Goal: Task Accomplishment & Management: Use online tool/utility

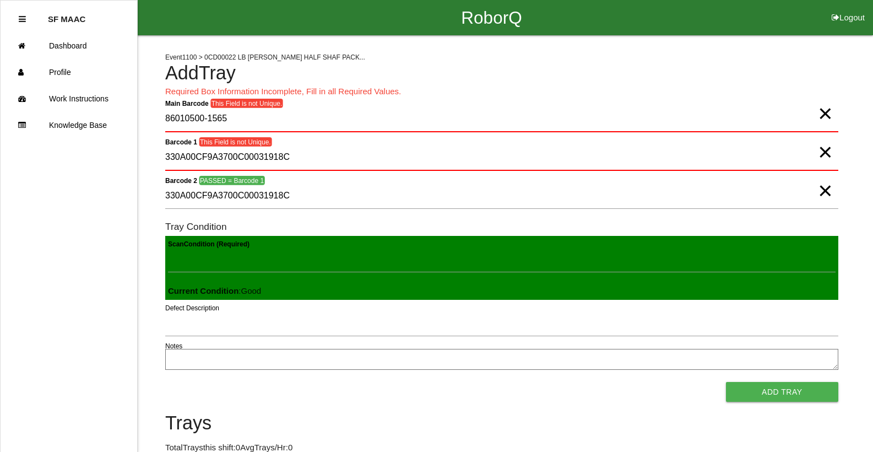
click at [828, 111] on span "×" at bounding box center [825, 102] width 14 height 22
click at [832, 176] on span "×" at bounding box center [825, 180] width 14 height 22
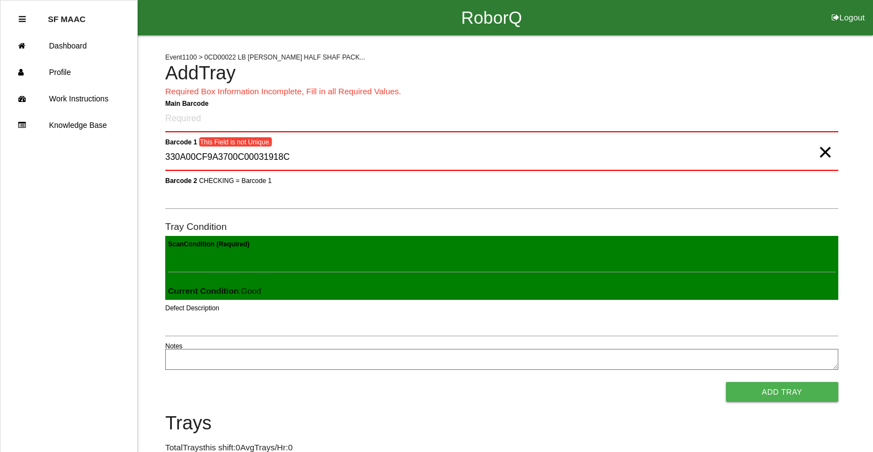
click at [821, 152] on span "×" at bounding box center [825, 141] width 14 height 22
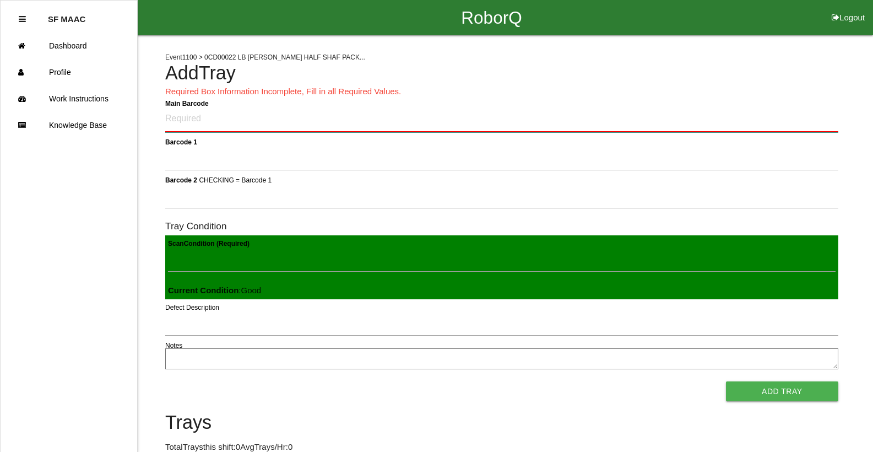
click at [260, 119] on Barcode "Main Barcode" at bounding box center [501, 119] width 673 height 26
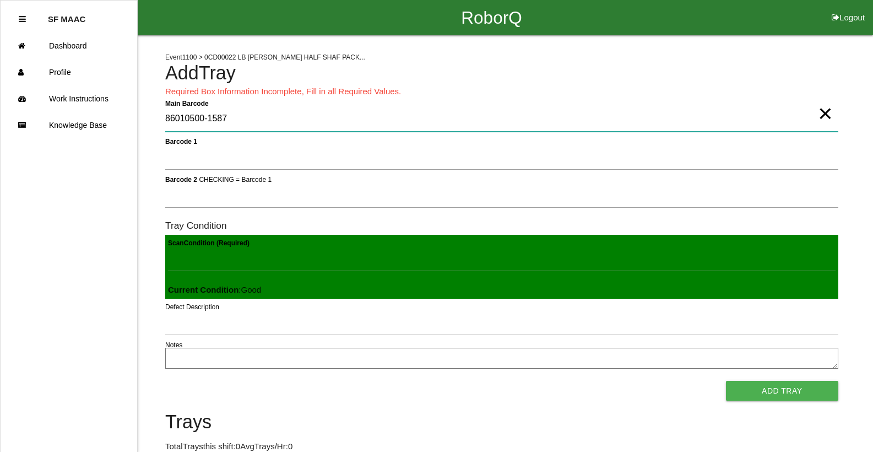
type Barcode "86010500-1587"
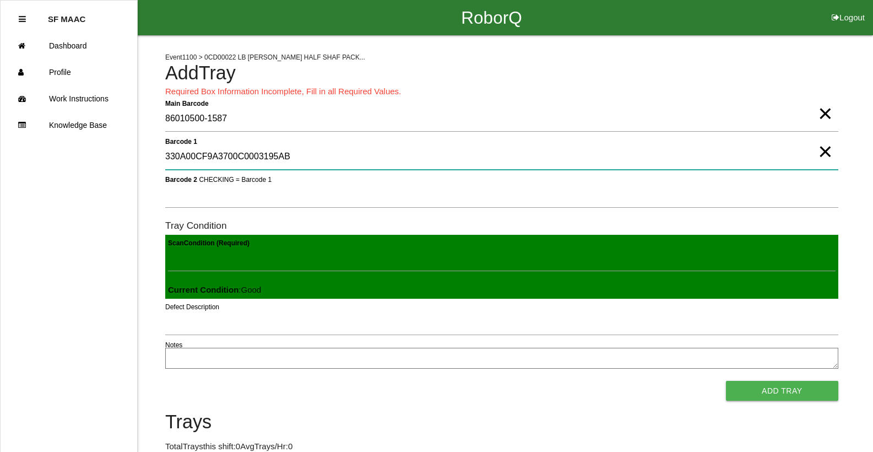
type 1 "330A00CF9A3700C0003195AB"
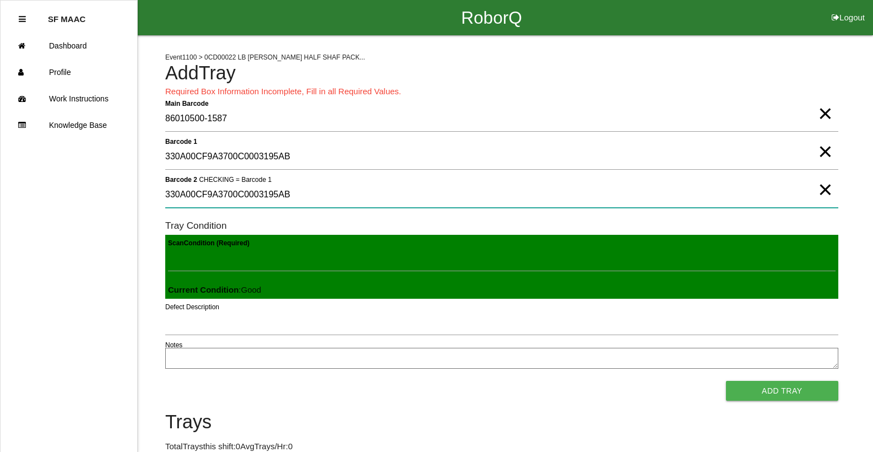
type 2 "330A00CF9A3700C0003195AB"
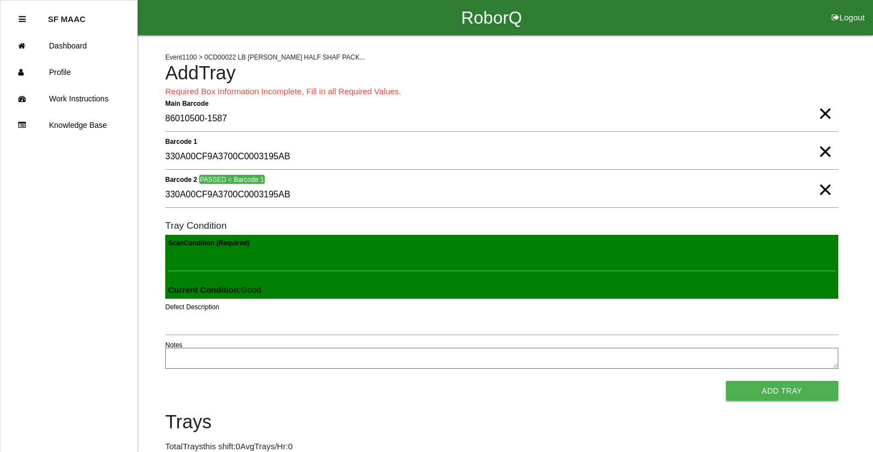
click at [824, 190] on span "×" at bounding box center [825, 179] width 14 height 22
click at [823, 152] on span "×" at bounding box center [825, 141] width 14 height 22
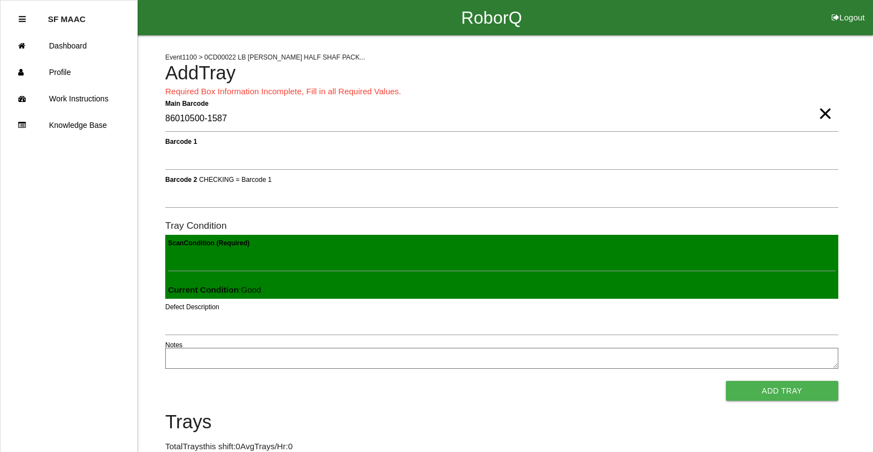
click at [823, 114] on span "×" at bounding box center [825, 102] width 14 height 22
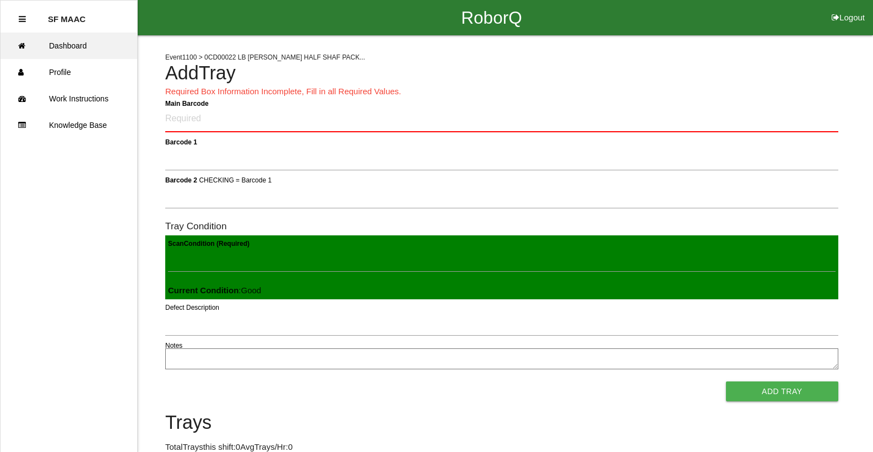
click at [71, 55] on link "Dashboard" at bounding box center [69, 46] width 137 height 26
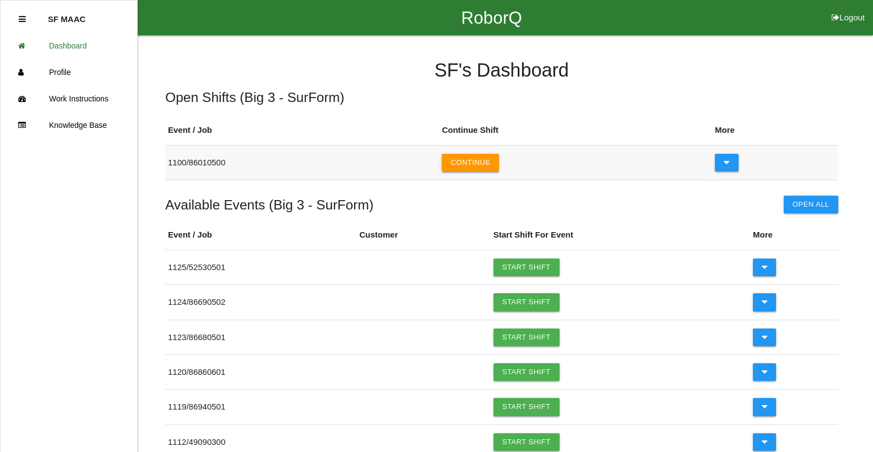
click at [477, 159] on button "Continue" at bounding box center [470, 163] width 57 height 18
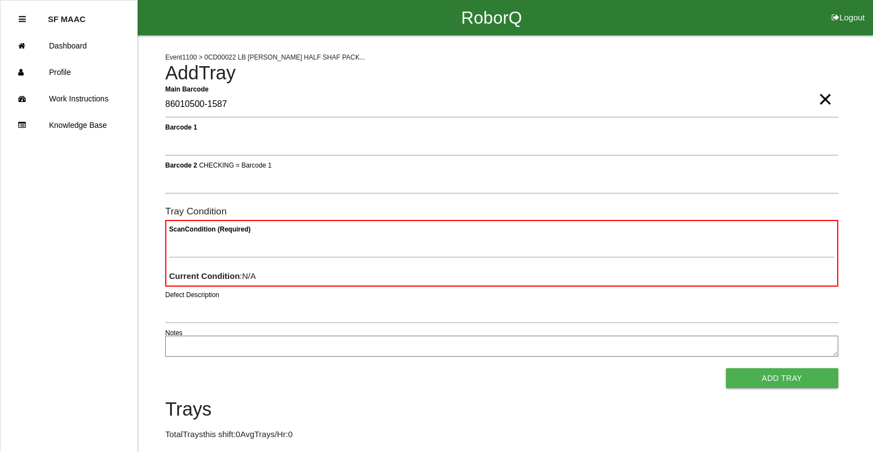
type Barcode "86010500-1587"
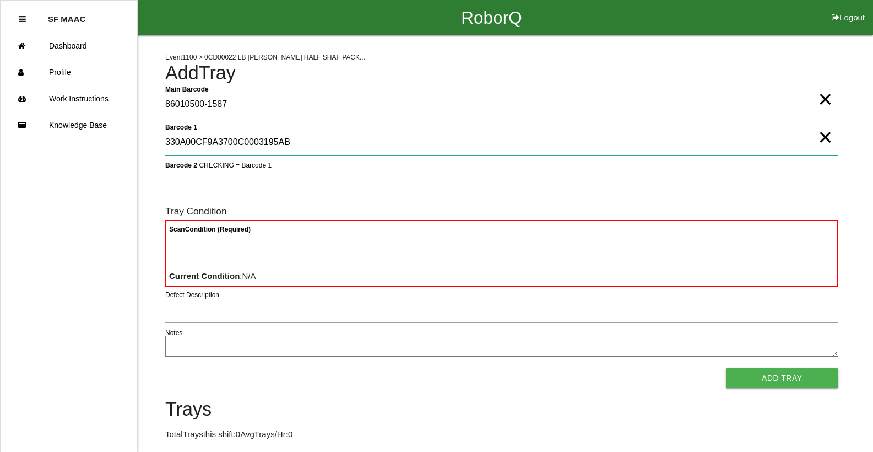
type 1 "330A00CF9A3700C0003195AB"
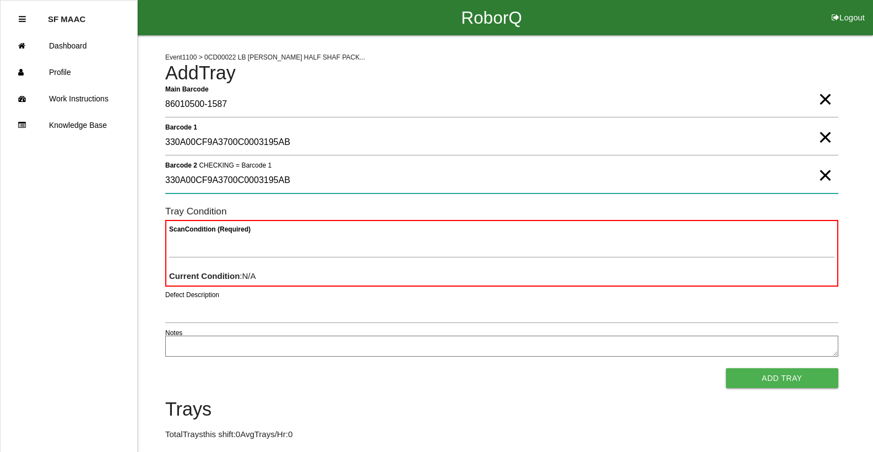
type 2 "330A00CF9A3700C0003195AB"
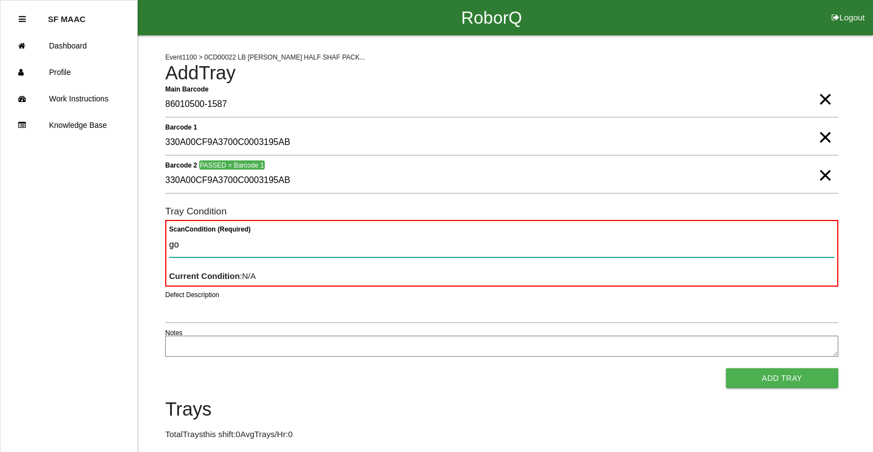
type Condition "goo"
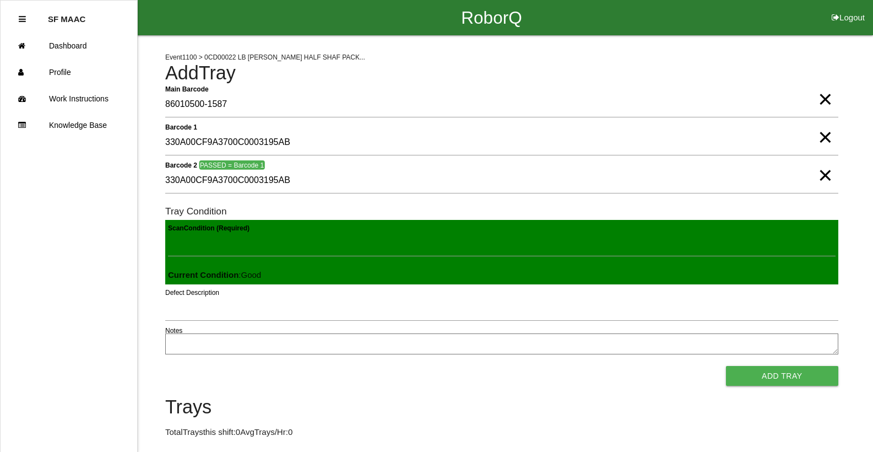
click at [726, 366] on button "Add Tray" at bounding box center [782, 376] width 112 height 20
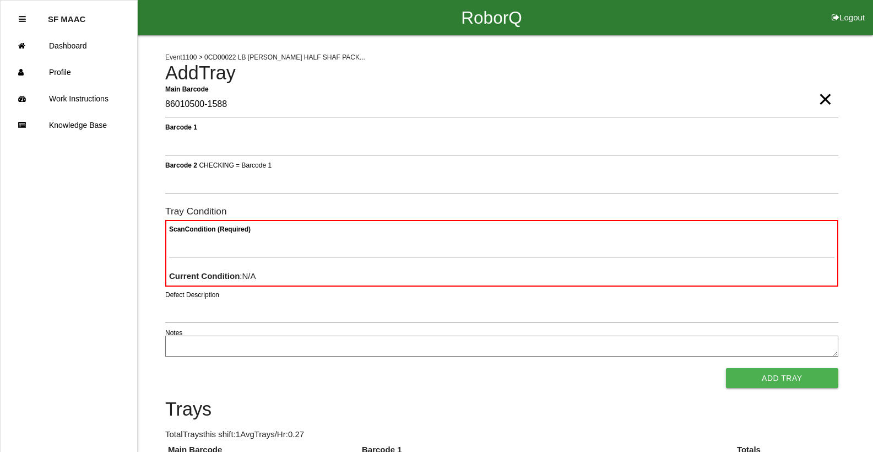
type Barcode "86010500-1588"
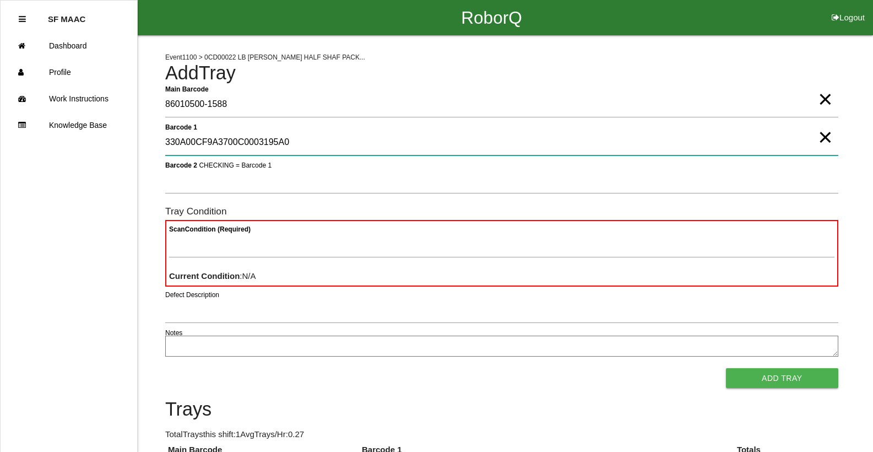
type 1 "330A00CF9A3700C0003195A0"
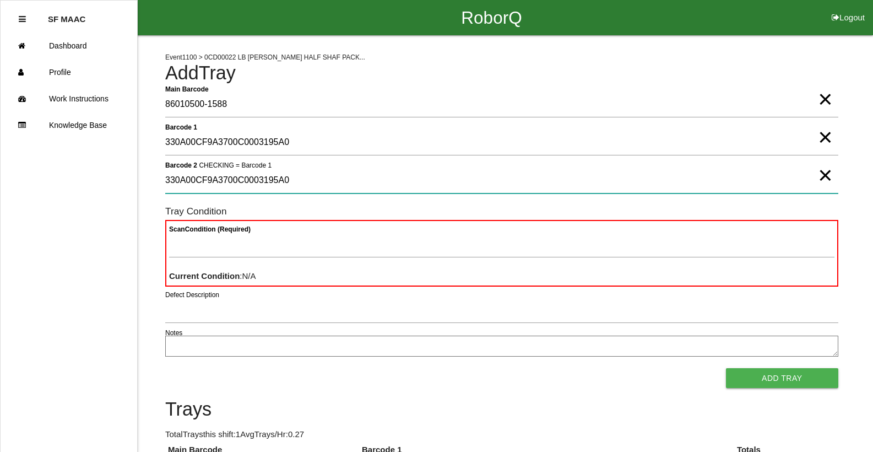
type 2 "330A00CF9A3700C0003195A0"
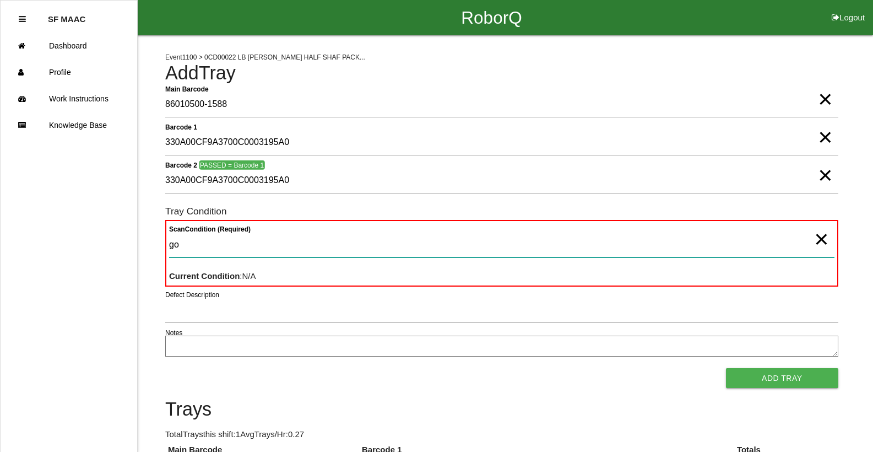
type Condition "goo"
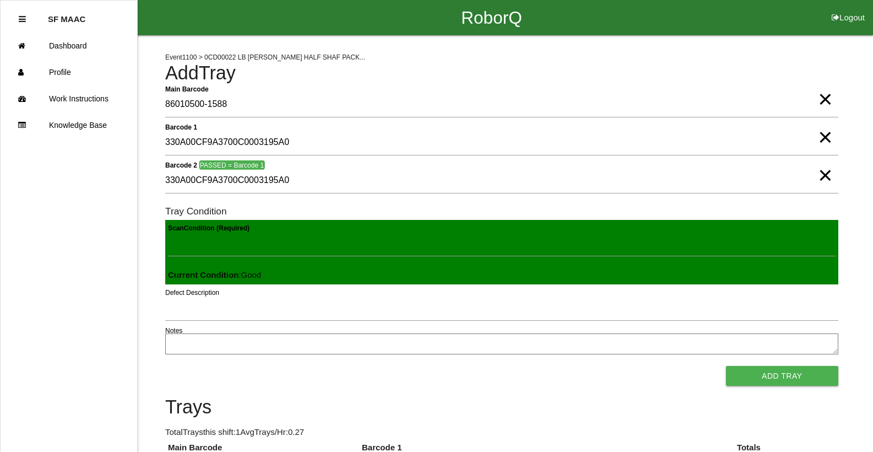
click at [726, 366] on button "Add Tray" at bounding box center [782, 376] width 112 height 20
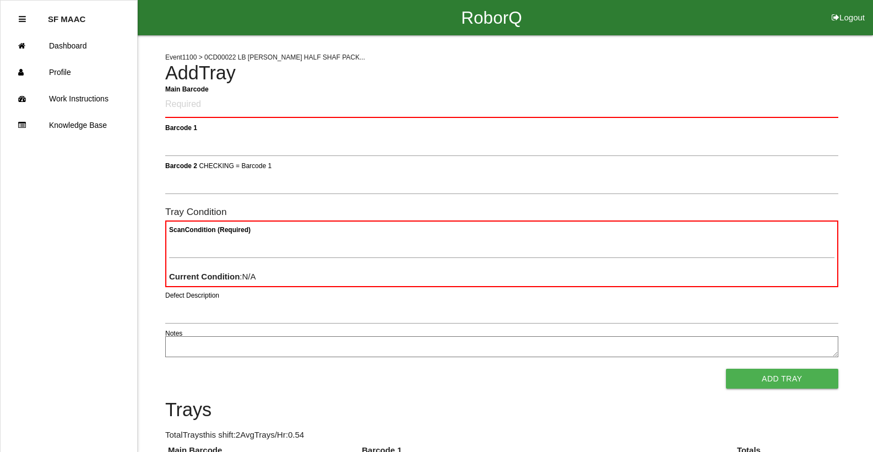
click button "Logout" at bounding box center [849, 4] width 50 height 8
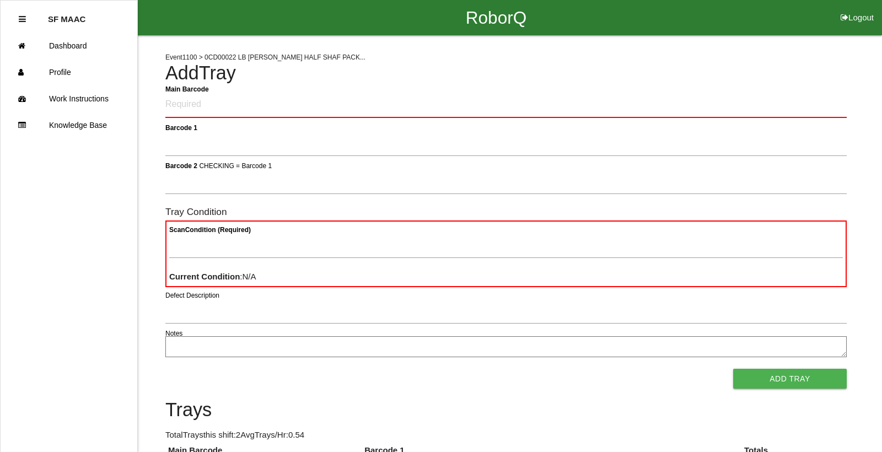
select select "Worker"
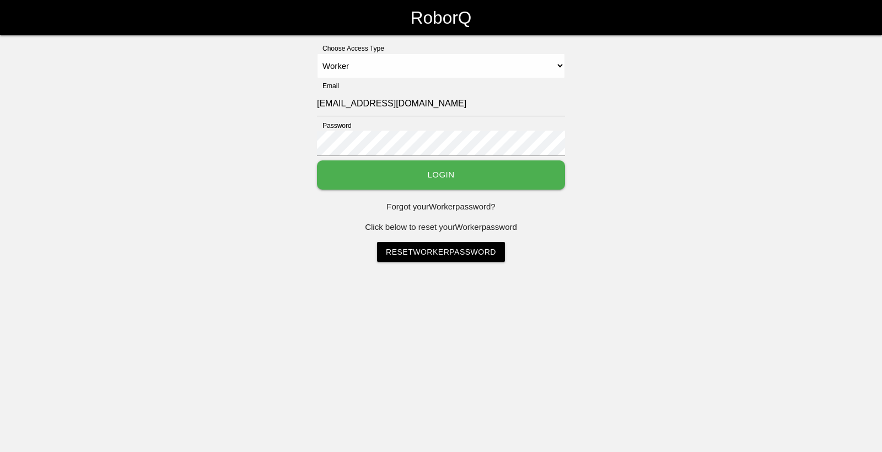
click at [317, 53] on select "Select Access Type Admin Customer Supervisor Worker" at bounding box center [441, 65] width 248 height 25
click at [447, 180] on button "Login" at bounding box center [441, 174] width 248 height 29
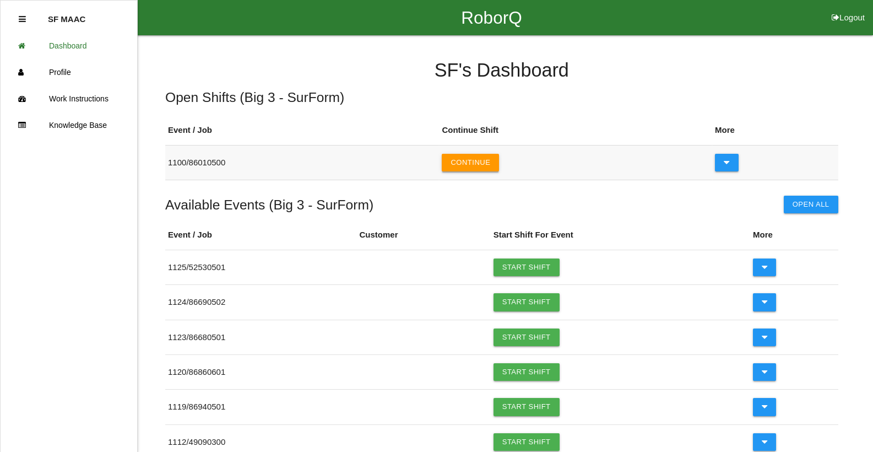
click at [483, 155] on button "Continue" at bounding box center [470, 163] width 57 height 18
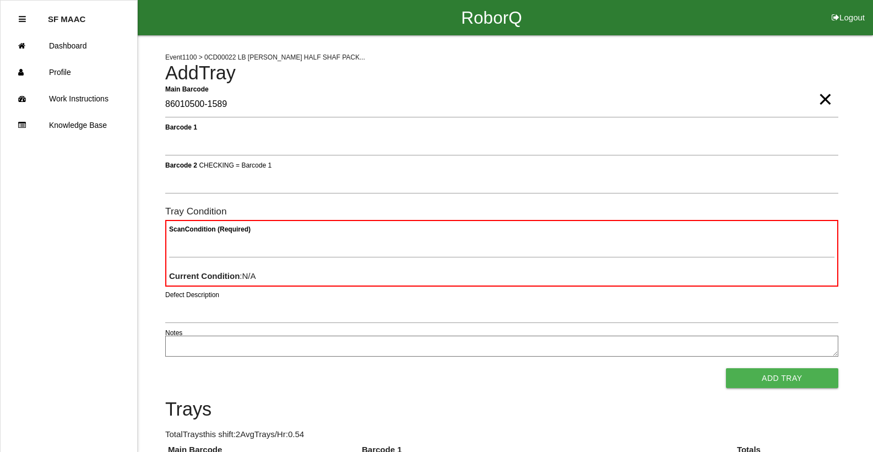
type Barcode "86010500-1589"
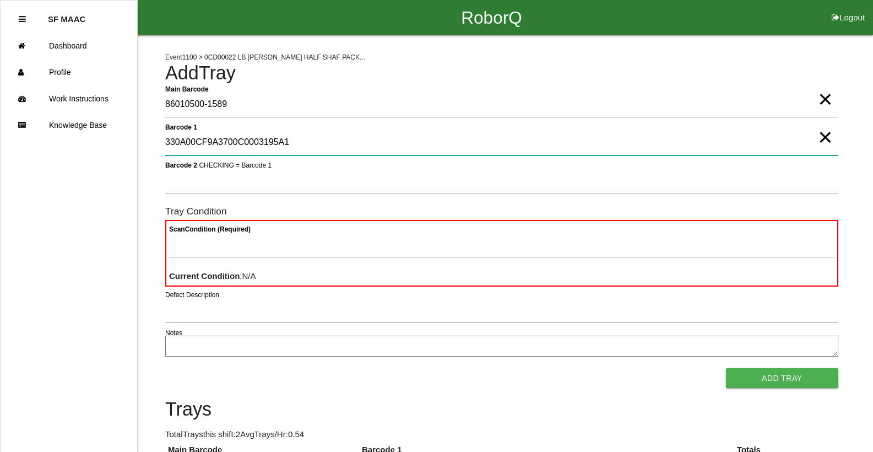
type 1 "330A00CF9A3700C0003195A1"
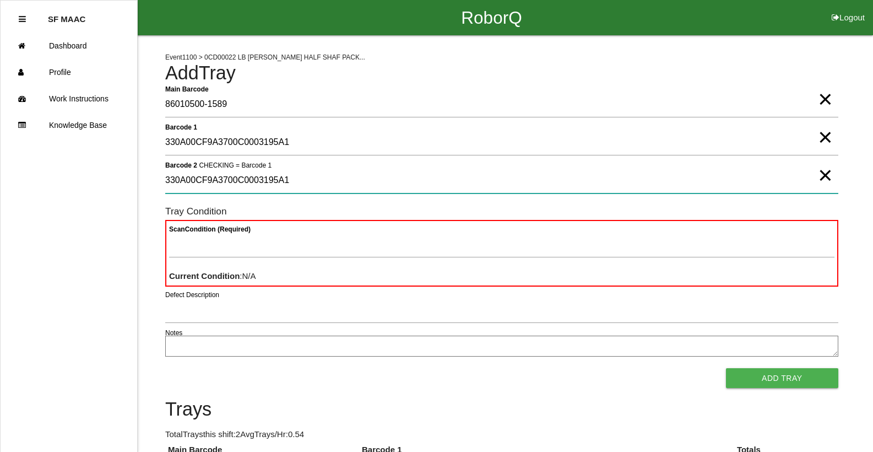
type 2 "330A00CF9A3700C0003195A1"
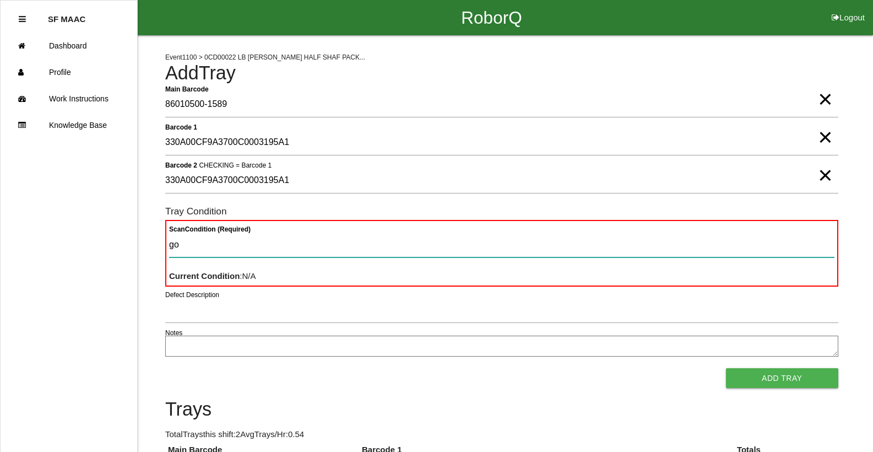
type Condition "goo"
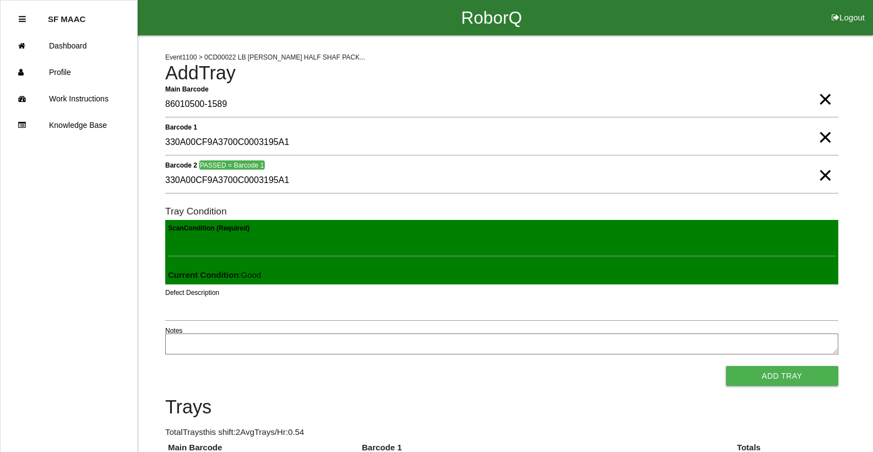
click at [726, 366] on button "Add Tray" at bounding box center [782, 376] width 112 height 20
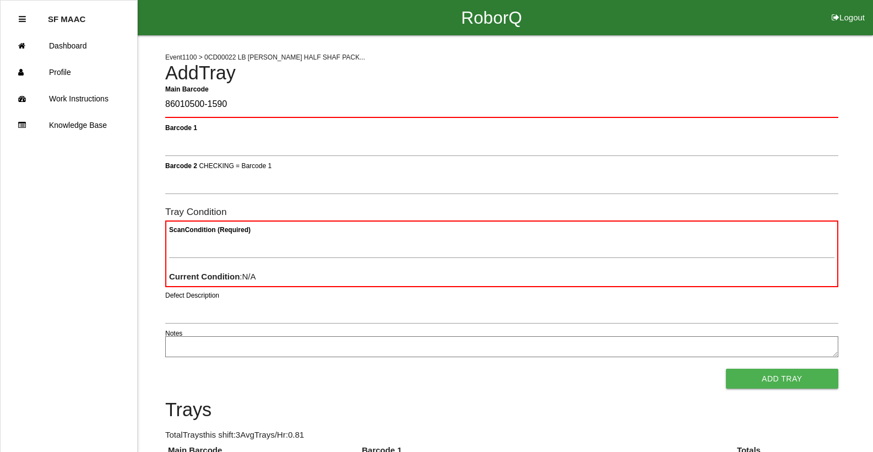
type Barcode "86010500-1590"
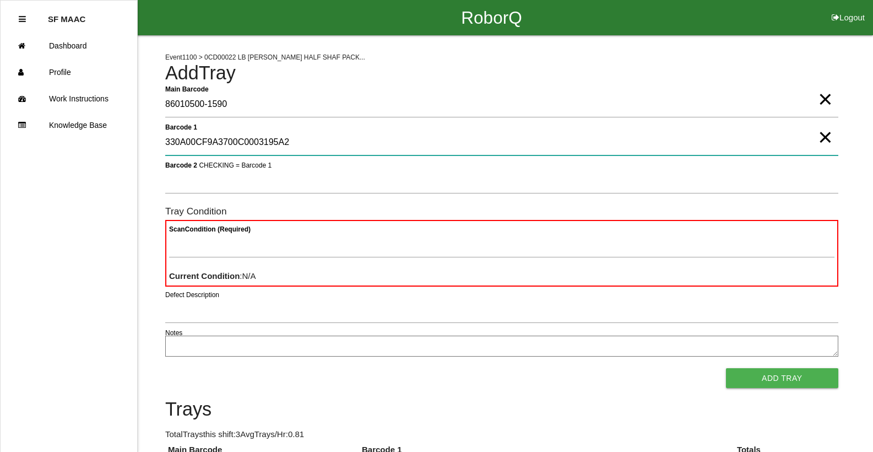
type 1 "330A00CF9A3700C0003195A2"
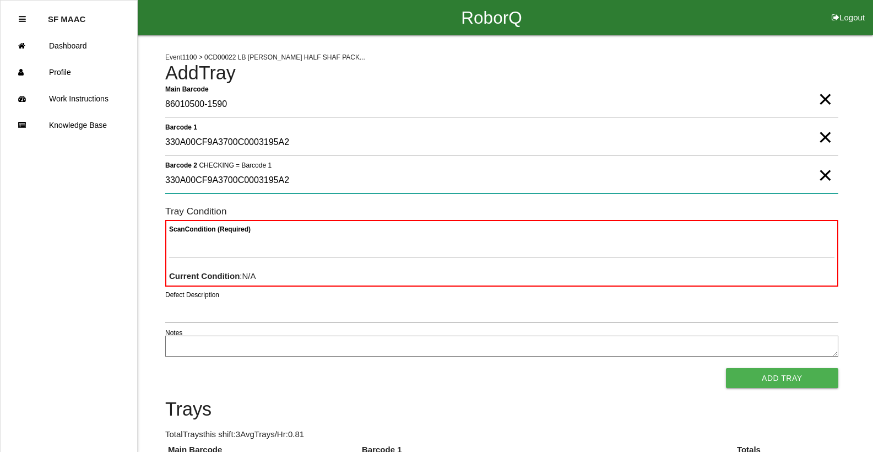
type 2 "330A00CF9A3700C0003195A2"
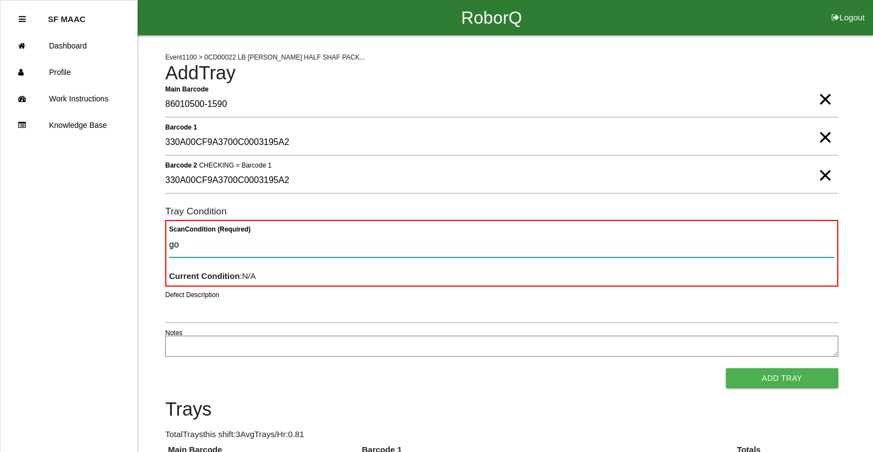
type Condition "goo"
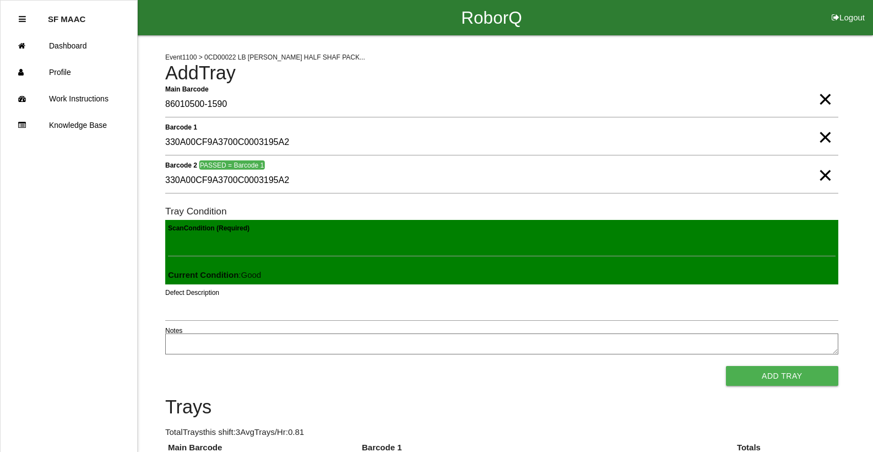
click at [726, 366] on button "Add Tray" at bounding box center [782, 376] width 112 height 20
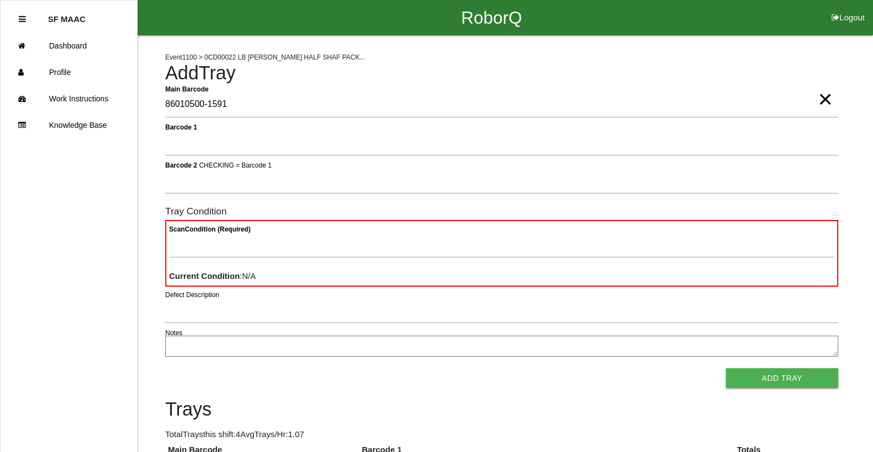
type Barcode "86010500-1591"
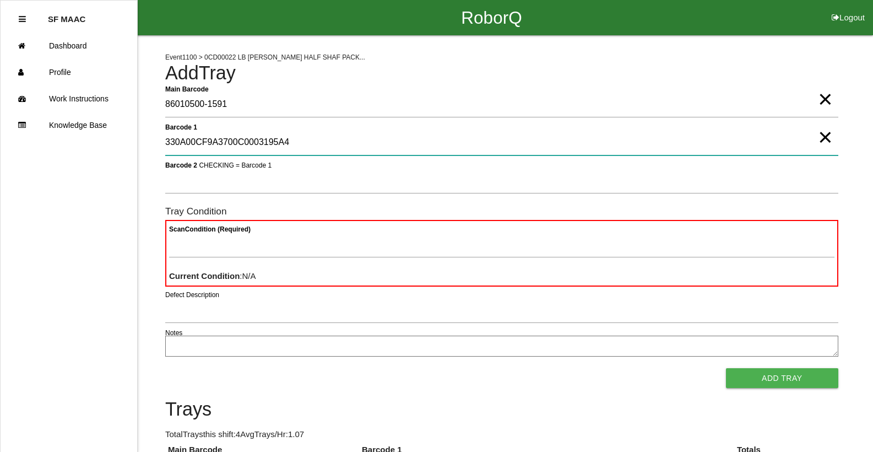
type 1 "330A00CF9A3700C0003195A4"
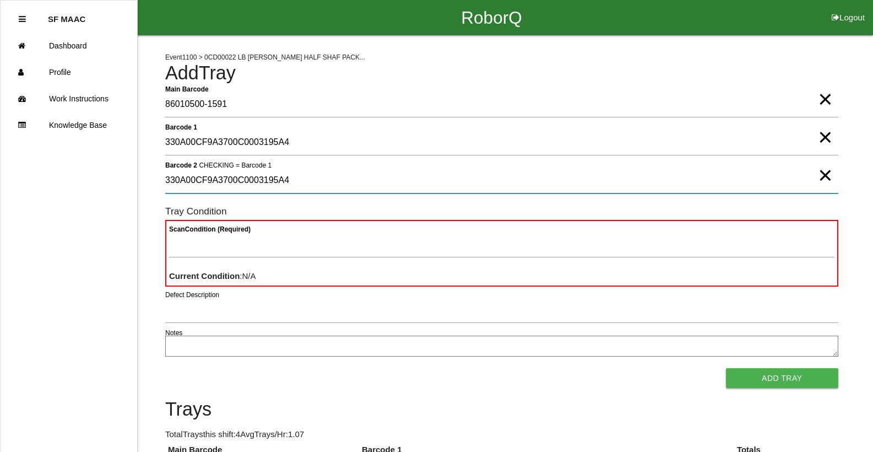
type 2 "330A00CF9A3700C0003195A4"
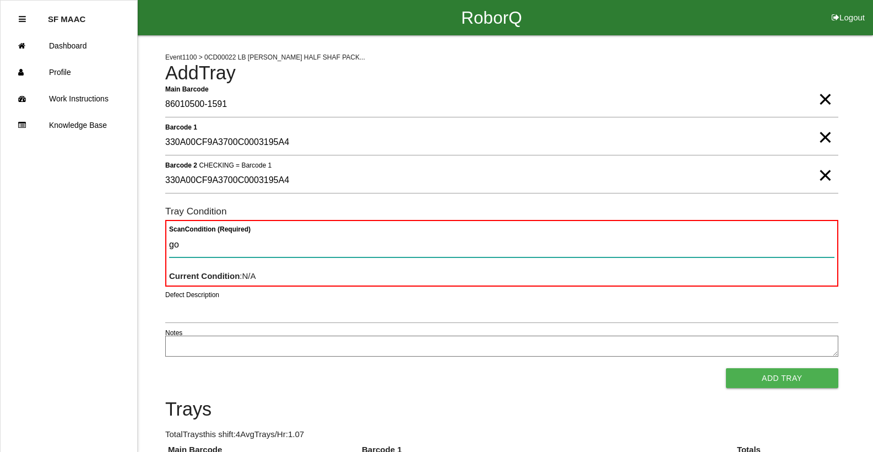
type Condition "goo"
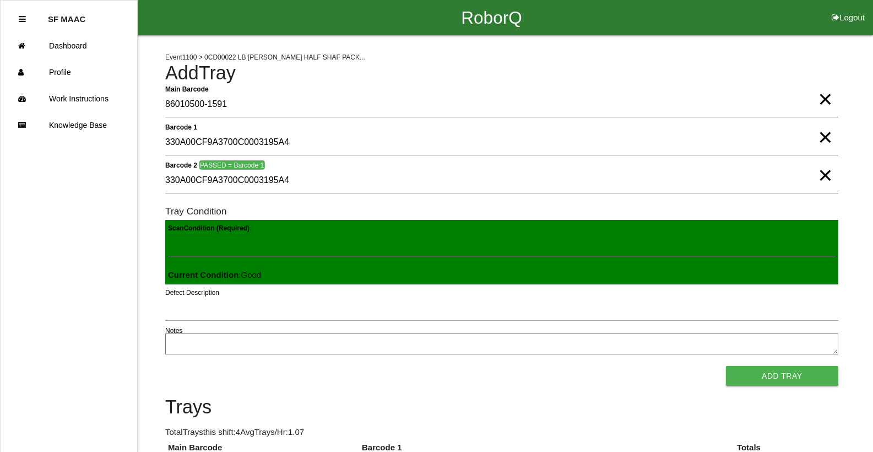
click at [726, 366] on button "Add Tray" at bounding box center [782, 376] width 112 height 20
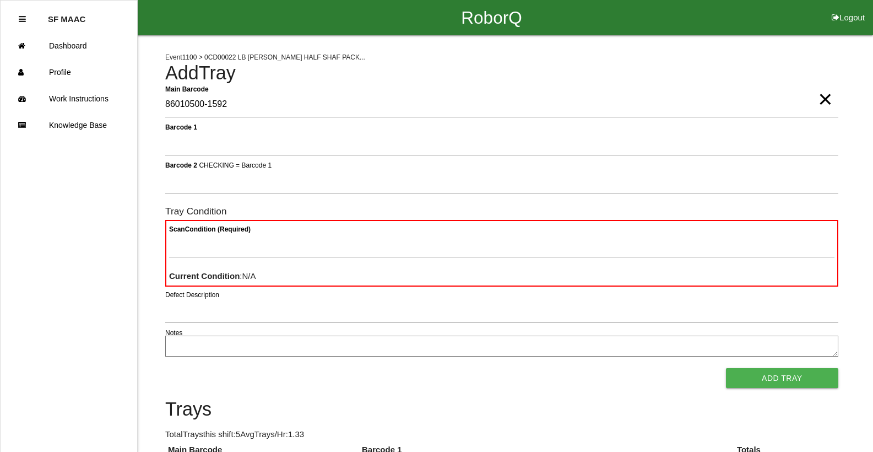
type Barcode "86010500-1592"
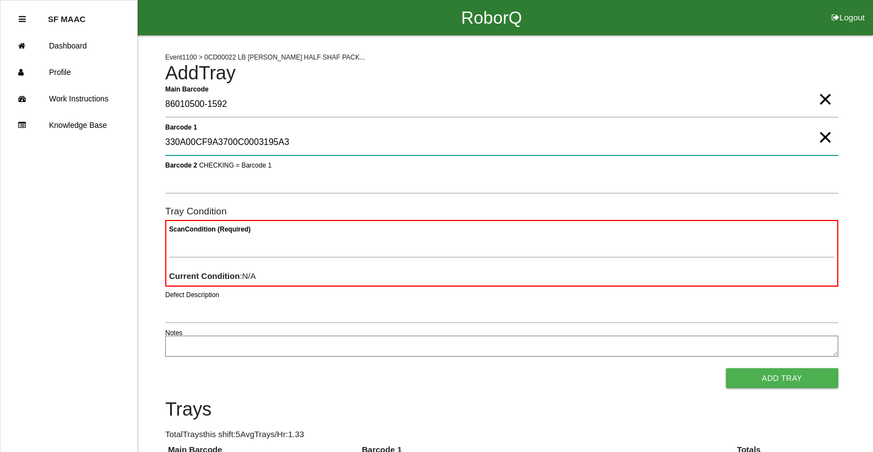
type 1 "330A00CF9A3700C0003195A3"
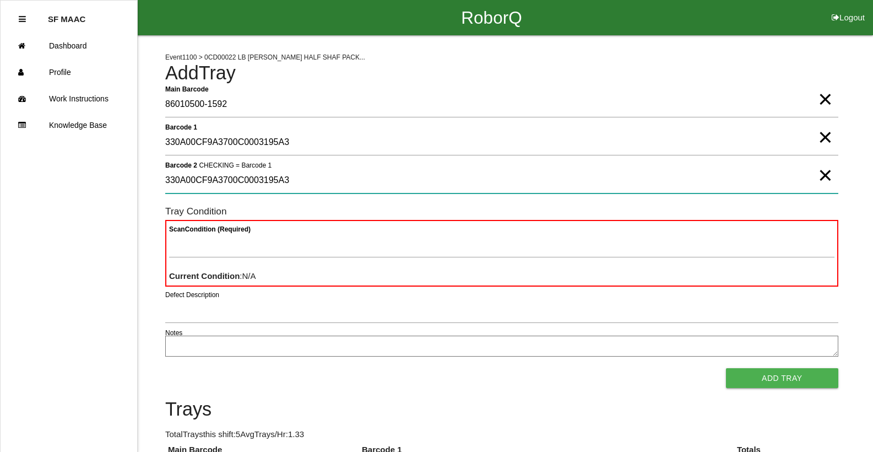
type 2 "330A00CF9A3700C0003195A3"
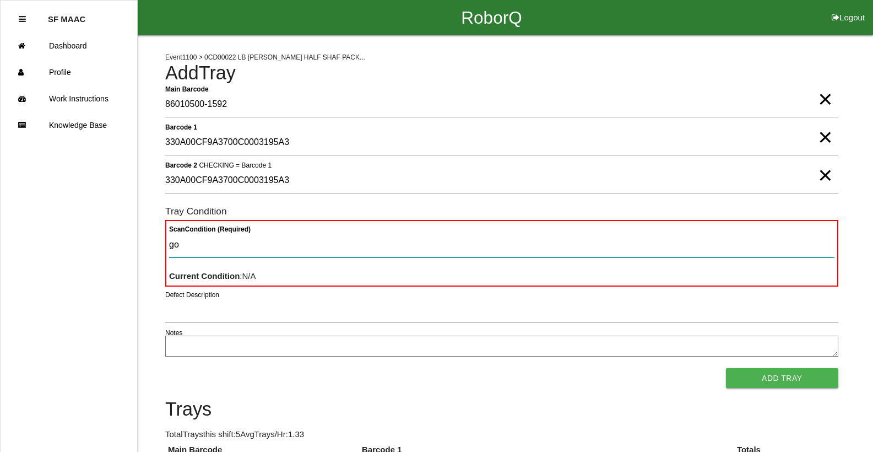
type Condition "goo"
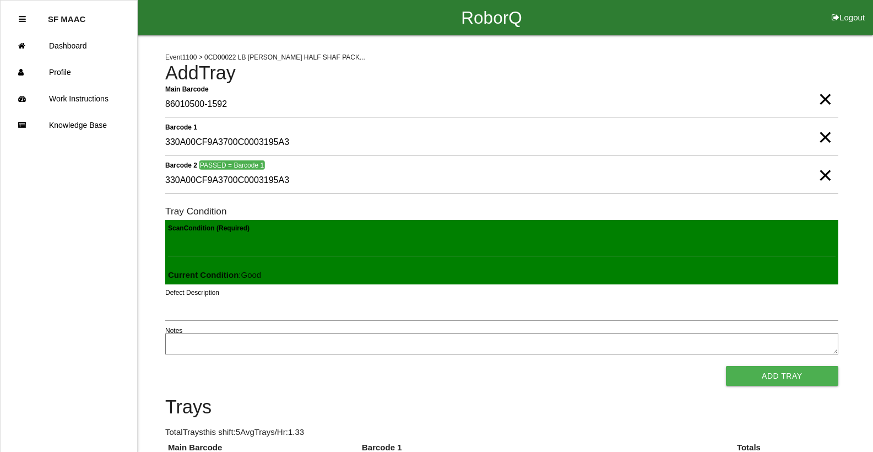
click at [726, 366] on button "Add Tray" at bounding box center [782, 376] width 112 height 20
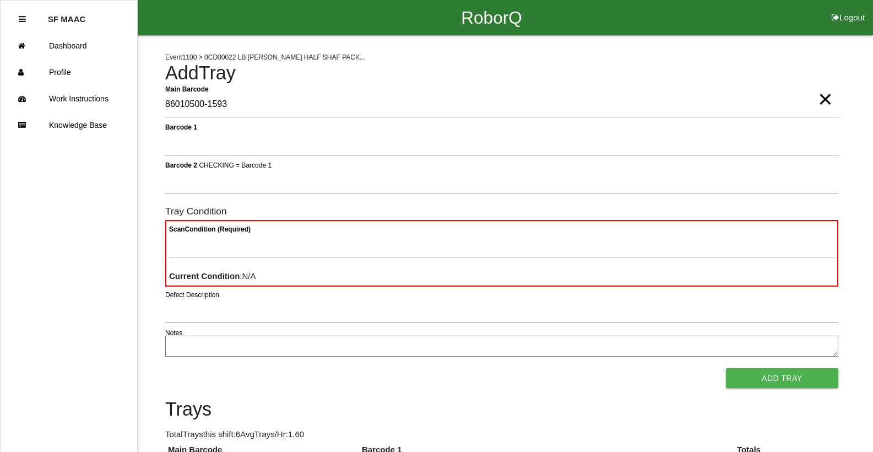
type Barcode "86010500-1593"
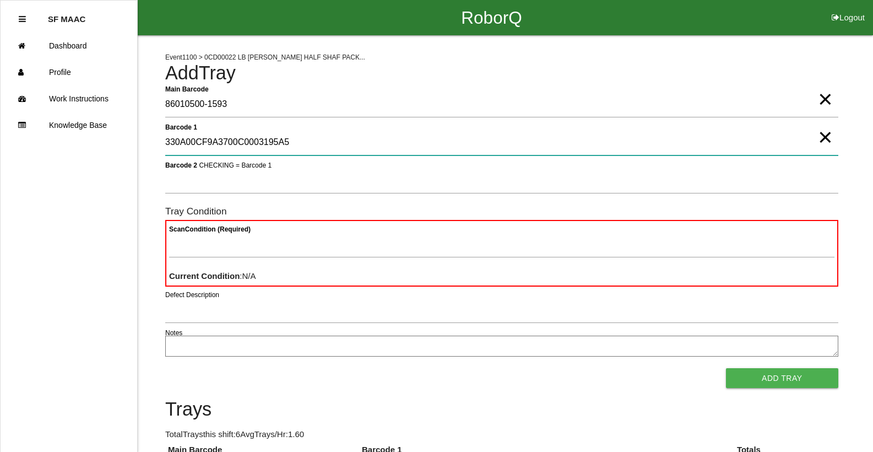
type 1 "330A00CF9A3700C0003195A5"
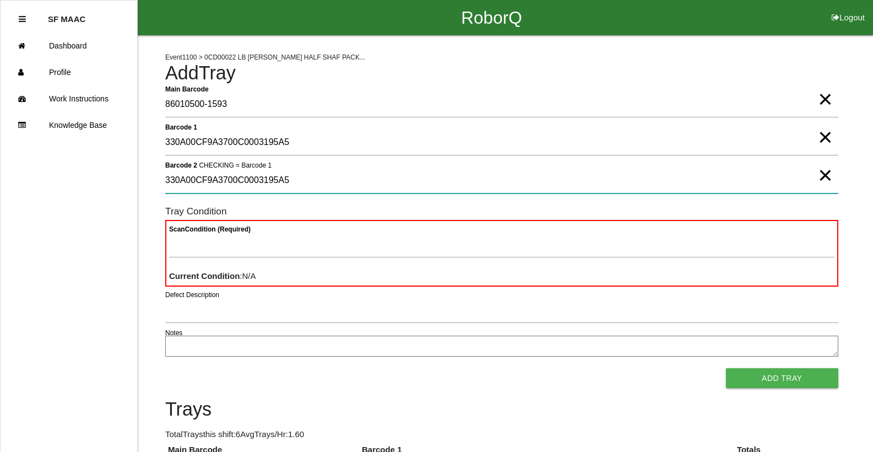
type 2 "330A00CF9A3700C0003195A5"
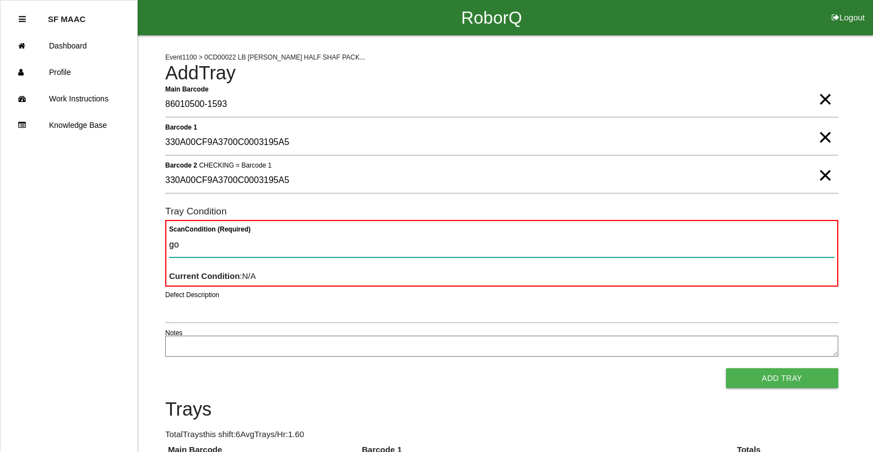
type Condition "goo"
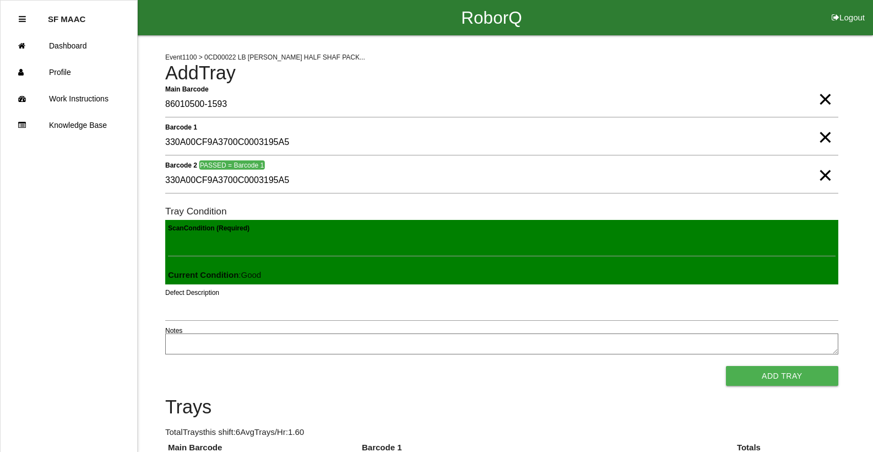
click at [726, 366] on button "Add Tray" at bounding box center [782, 376] width 112 height 20
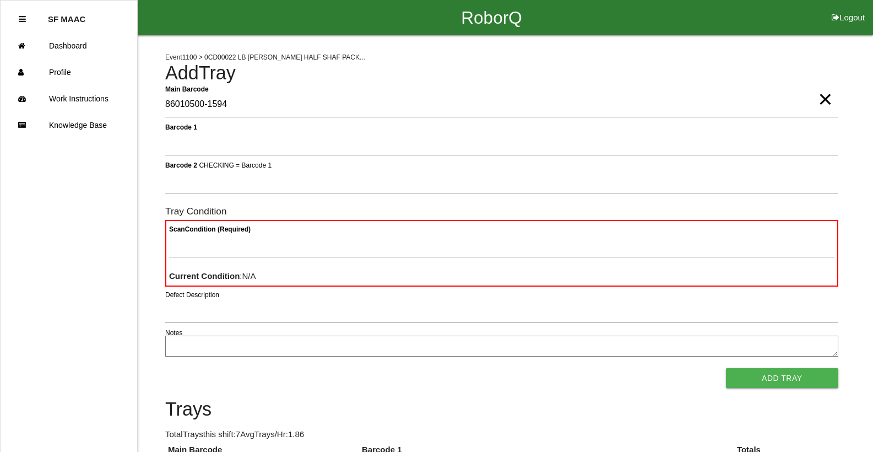
type Barcode "86010500-1594"
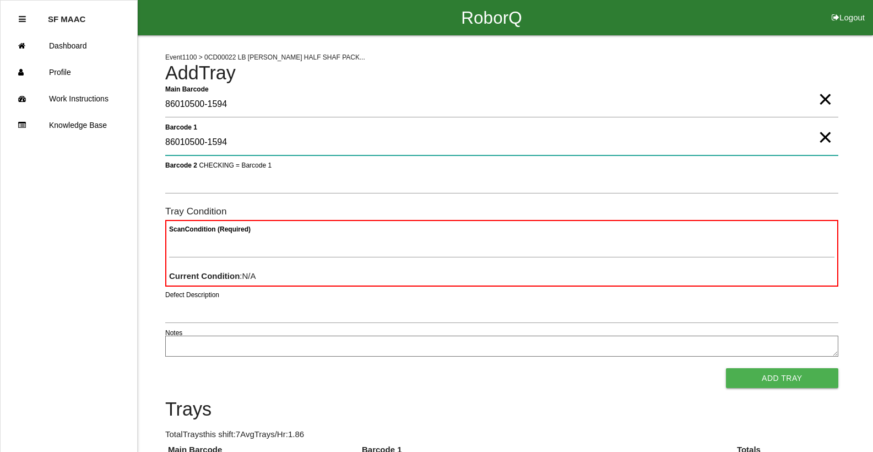
type 1 "86010500-1594"
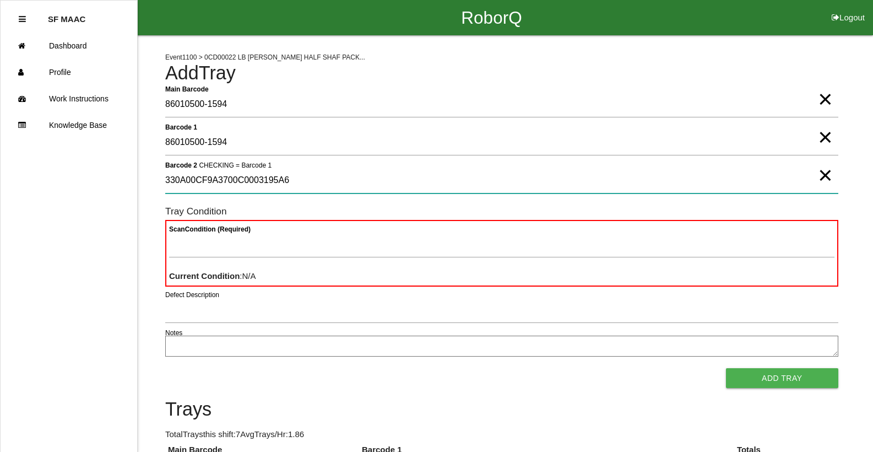
type 2 "330A00CF9A3700C0003195A6"
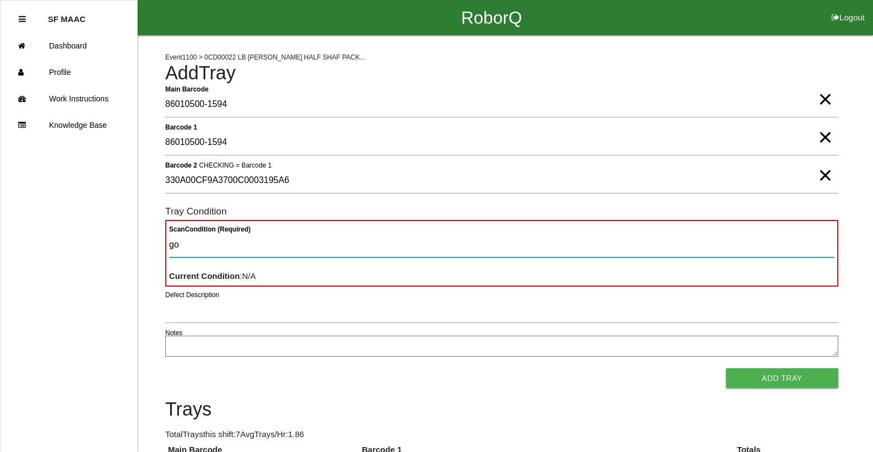
type Condition "goo"
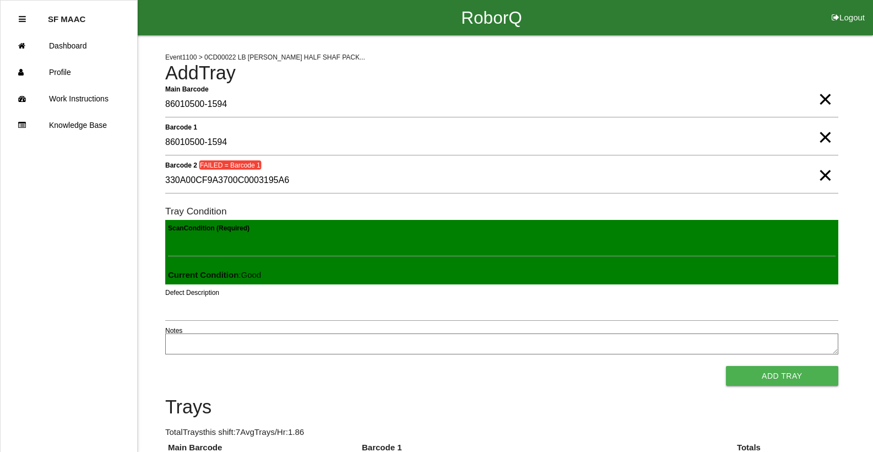
click at [726, 366] on button "Add Tray" at bounding box center [782, 376] width 112 height 20
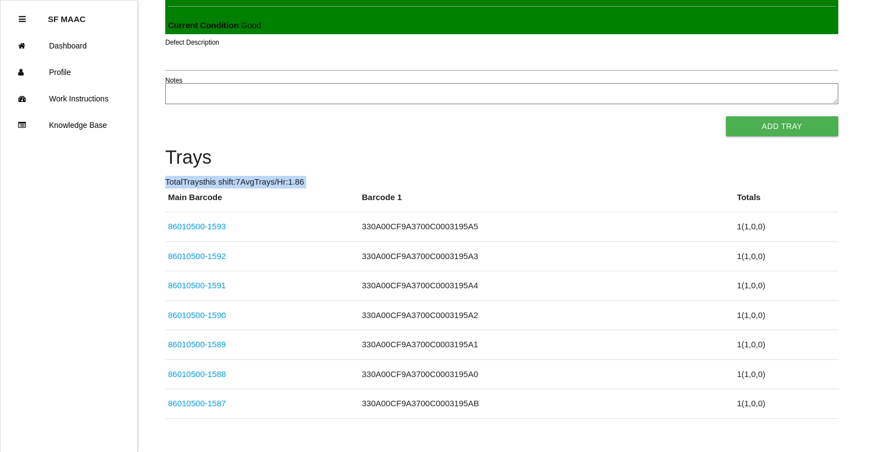
drag, startPoint x: 873, startPoint y: 226, endPoint x: 881, endPoint y: 166, distance: 60.6
click at [873, 166] on html "RoborQ Logout SF MAAC Dashboard Profile Work Instructions Knowledge Base Event …" at bounding box center [436, 104] width 873 height 738
drag, startPoint x: 881, startPoint y: 166, endPoint x: 870, endPoint y: 202, distance: 37.0
click at [870, 203] on div "Event 1100 > 0CD00022 LB [PERSON_NAME] HALF SHAF PACK... Add Tray Required Box …" at bounding box center [436, 95] width 873 height 648
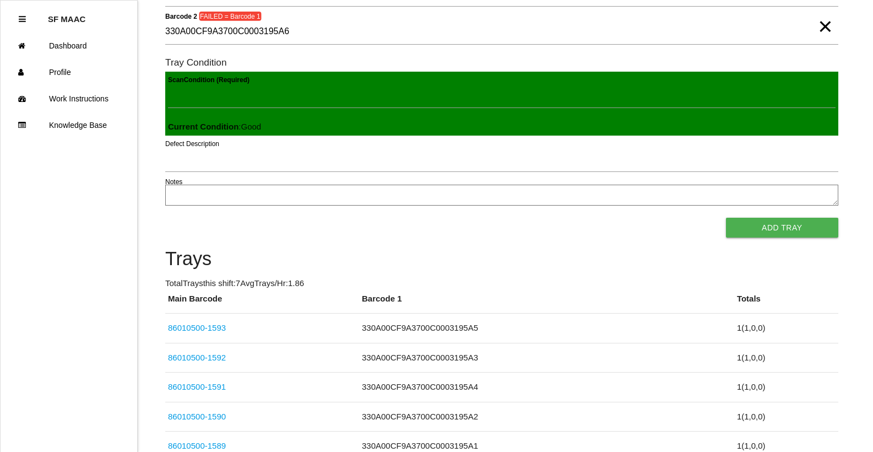
scroll to position [0, 0]
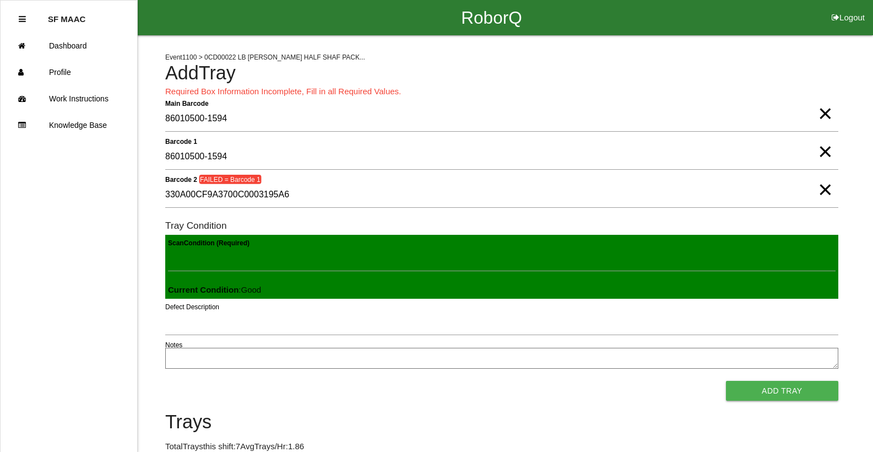
drag, startPoint x: 823, startPoint y: 186, endPoint x: 790, endPoint y: 138, distance: 57.9
click at [822, 183] on span "×" at bounding box center [825, 179] width 14 height 22
click at [825, 147] on span "×" at bounding box center [825, 141] width 14 height 22
click at [825, 114] on span "×" at bounding box center [825, 102] width 14 height 22
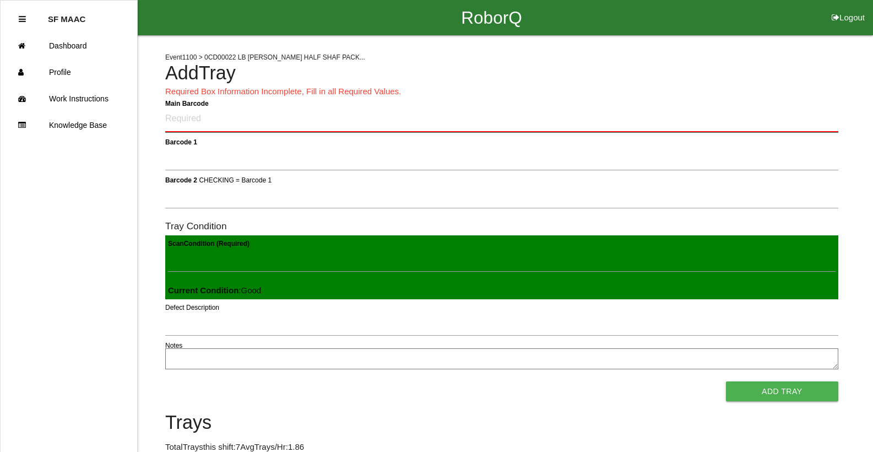
drag, startPoint x: 240, startPoint y: 115, endPoint x: 245, endPoint y: 118, distance: 5.9
click at [244, 117] on Barcode "Main Barcode" at bounding box center [501, 119] width 673 height 26
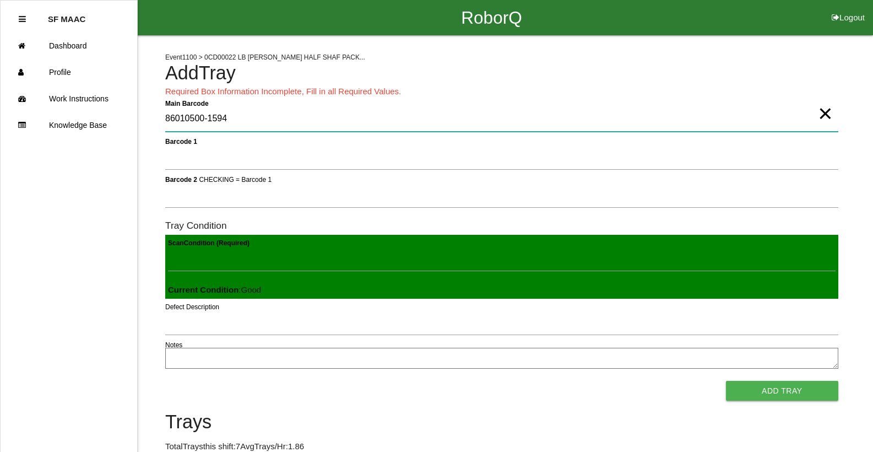
type Barcode "86010500-1594"
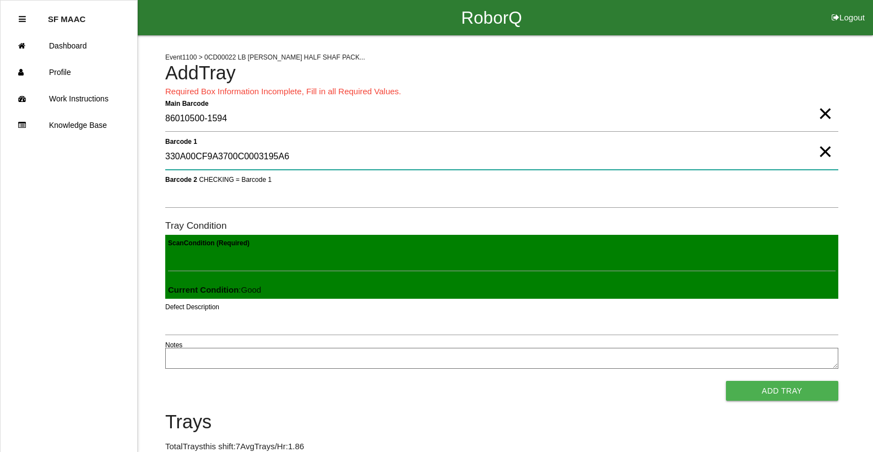
type 1 "330A00CF9A3700C0003195A6"
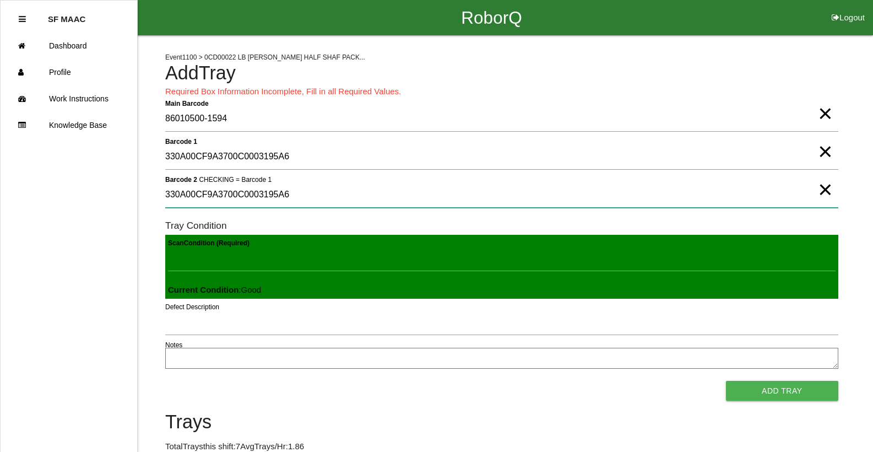
type 2 "330A00CF9A3700C0003195A6"
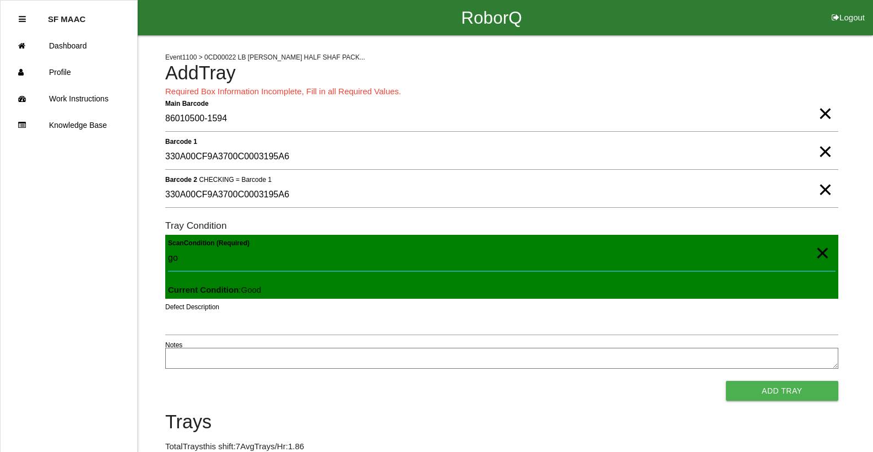
type Condition "goo"
click at [726, 381] on button "Add Tray" at bounding box center [782, 391] width 112 height 20
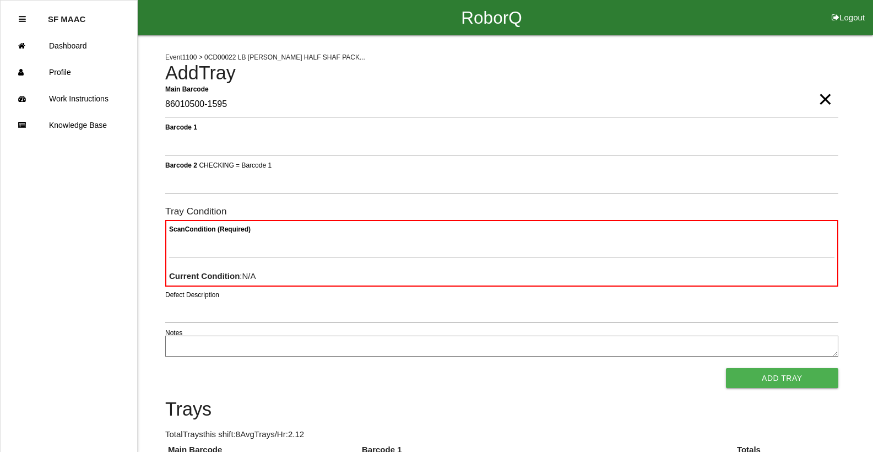
type Barcode "86010500-1595"
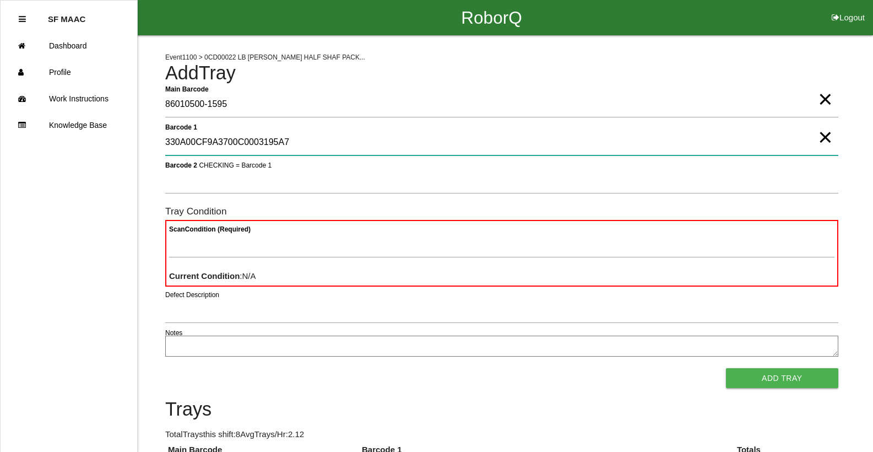
type 1 "330A00CF9A3700C0003195A7"
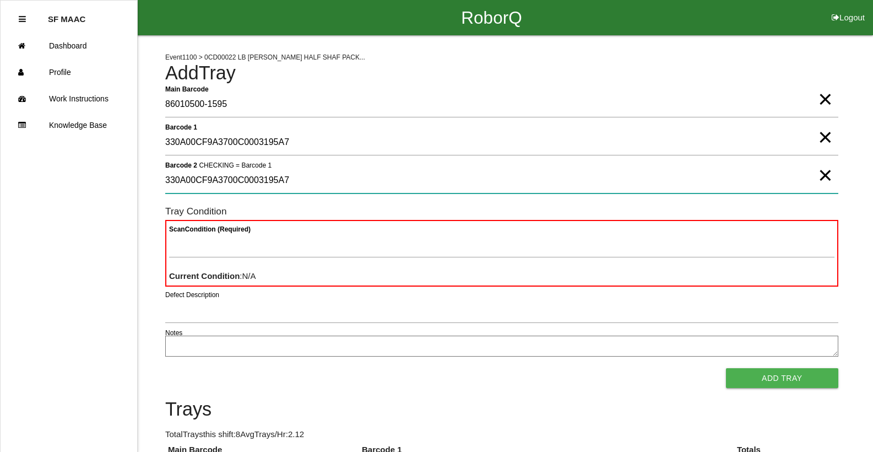
type 2 "330A00CF9A3700C0003195A7"
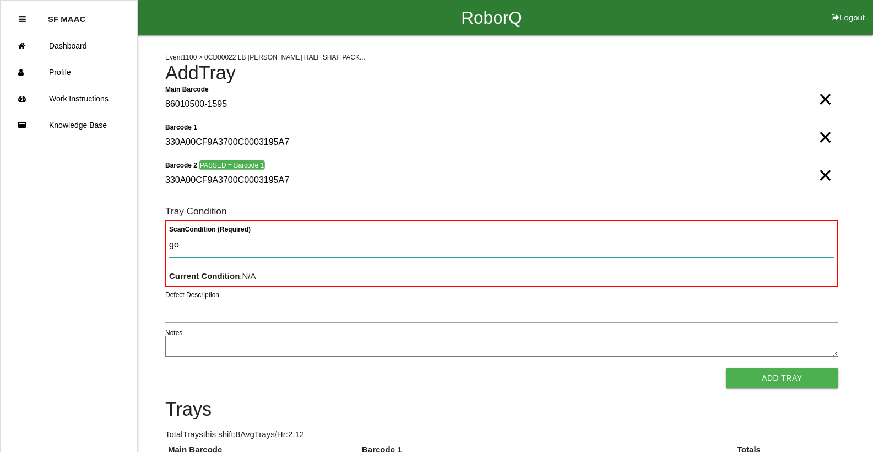
type Condition "goo"
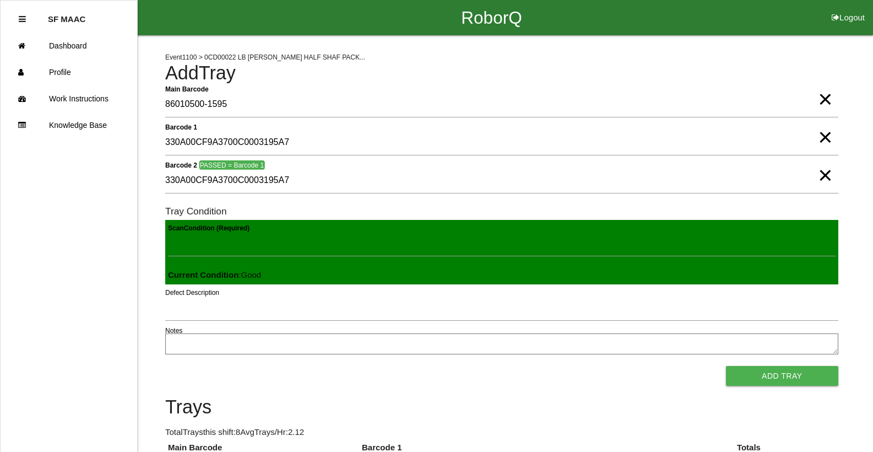
click at [726, 366] on button "Add Tray" at bounding box center [782, 376] width 112 height 20
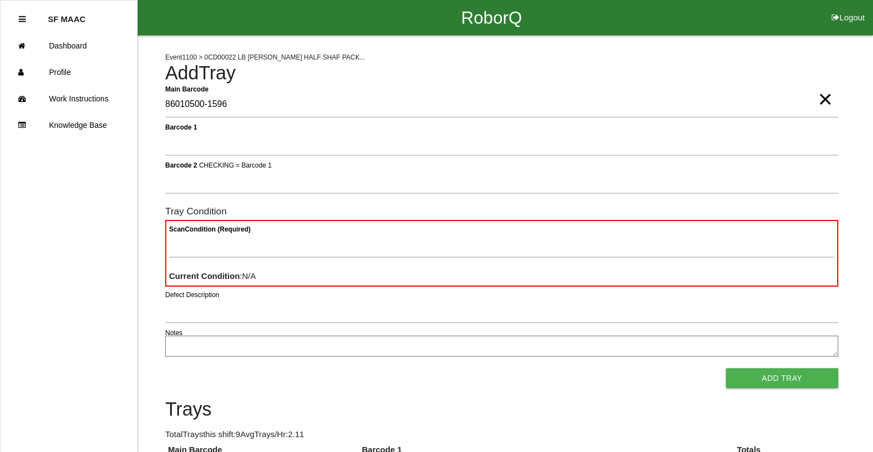
type Barcode "86010500-1596"
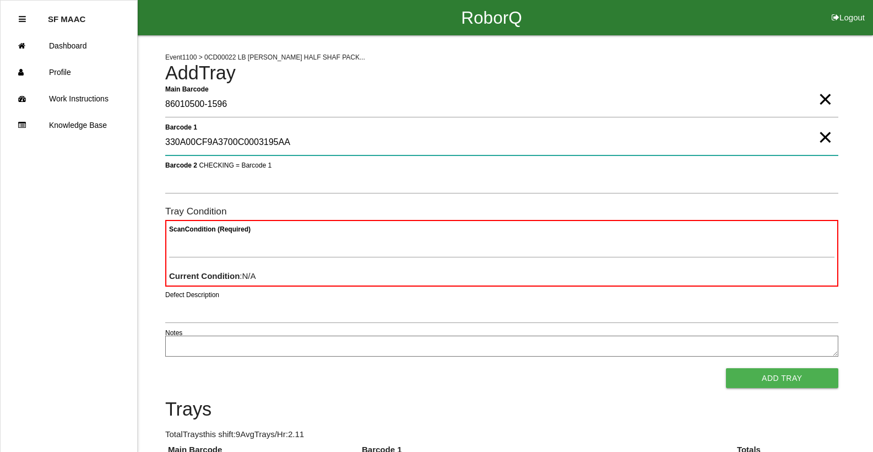
type 1 "330A00CF9A3700C0003195AA"
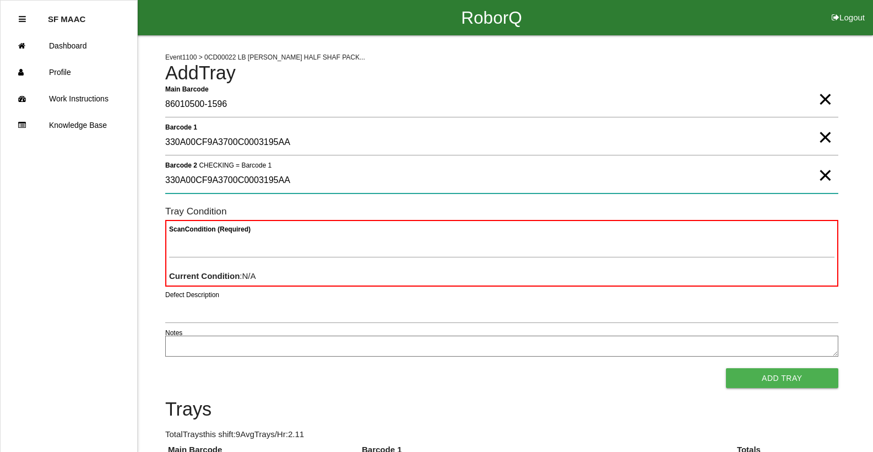
type 2 "330A00CF9A3700C0003195AA"
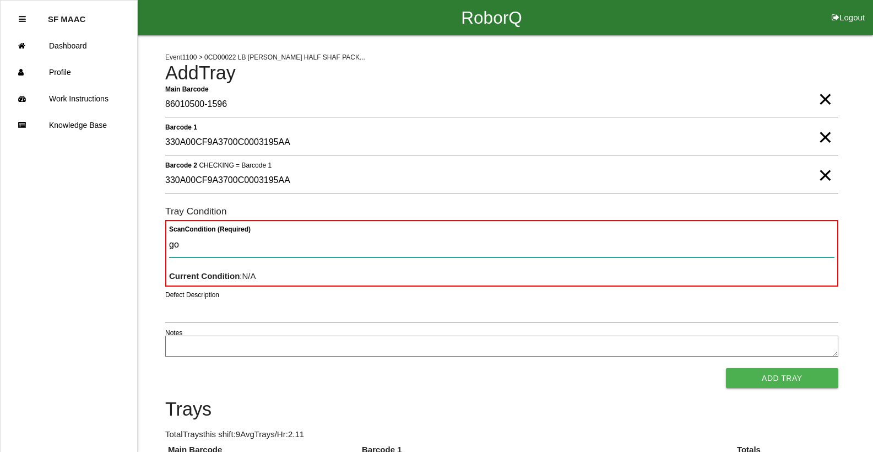
type Condition "goo"
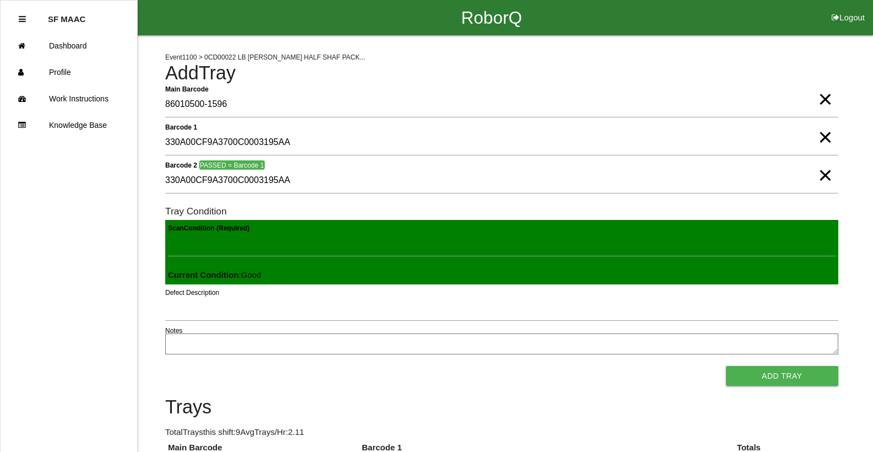
click at [726, 366] on button "Add Tray" at bounding box center [782, 376] width 112 height 20
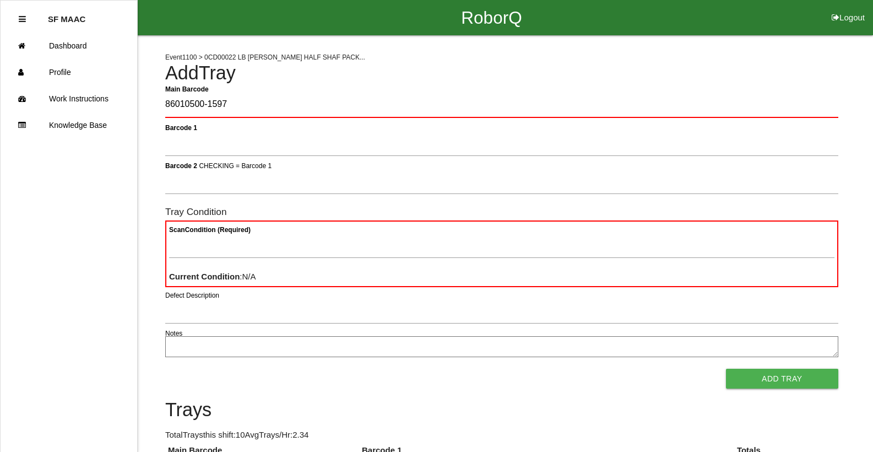
type Barcode "86010500-1597"
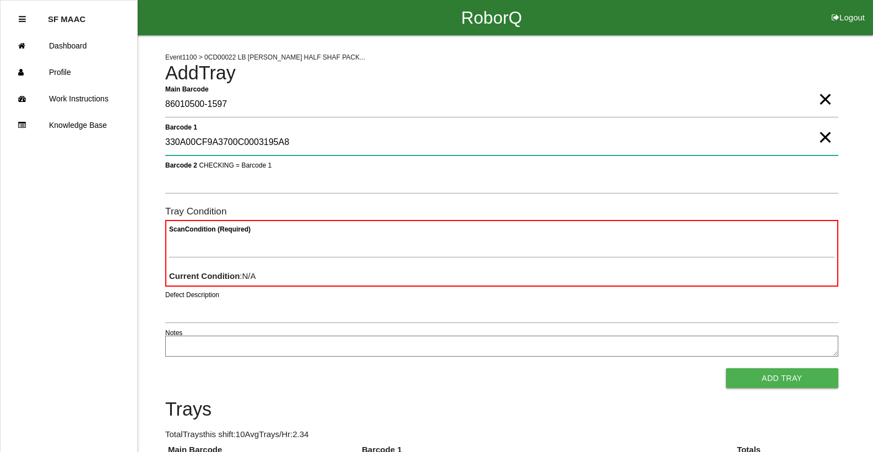
type 1 "330A00CF9A3700C0003195A8"
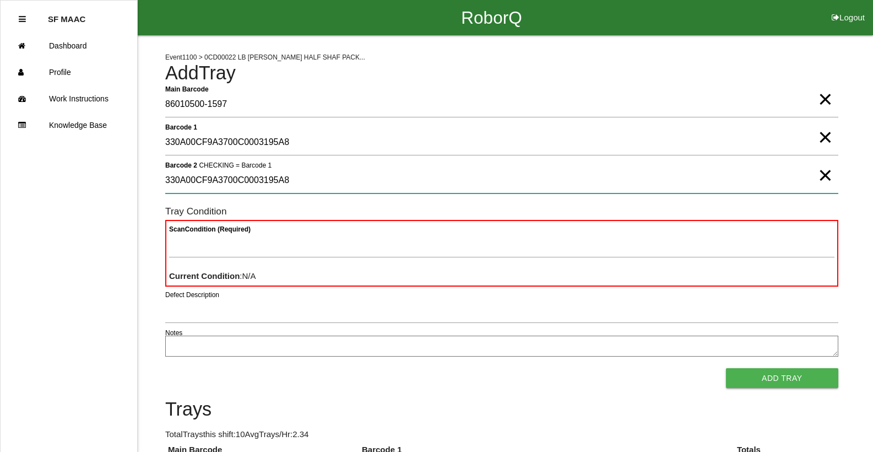
type 2 "330A00CF9A3700C0003195A8"
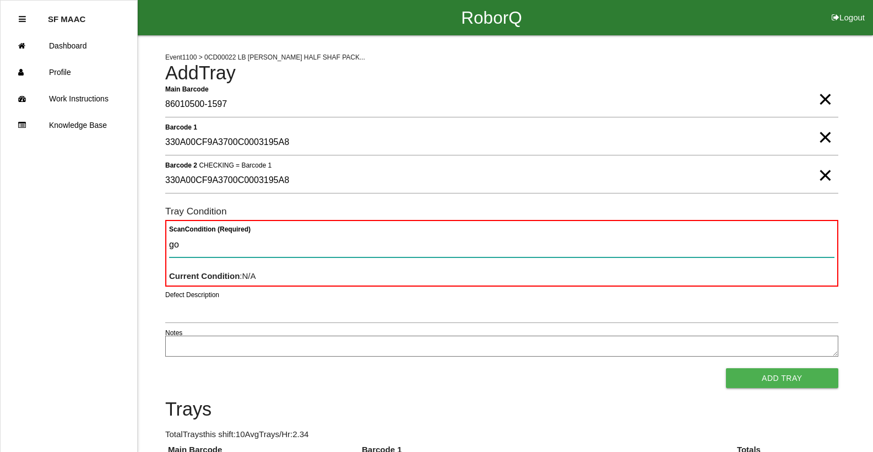
type Condition "goo"
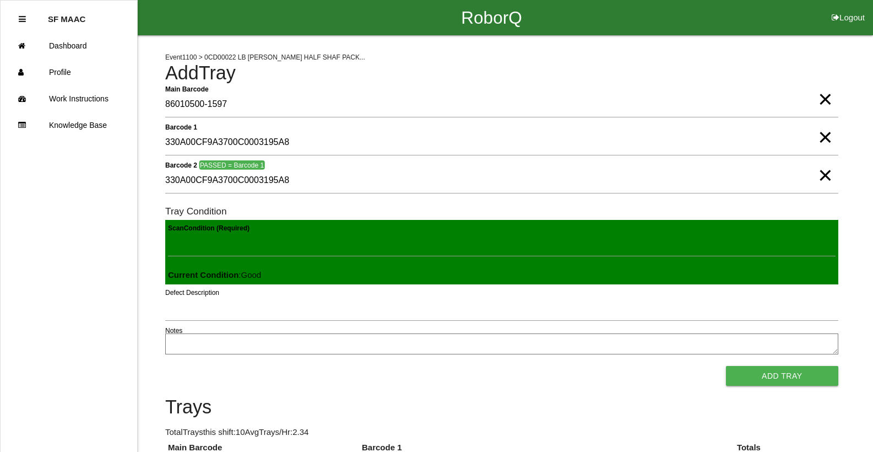
click at [726, 366] on button "Add Tray" at bounding box center [782, 376] width 112 height 20
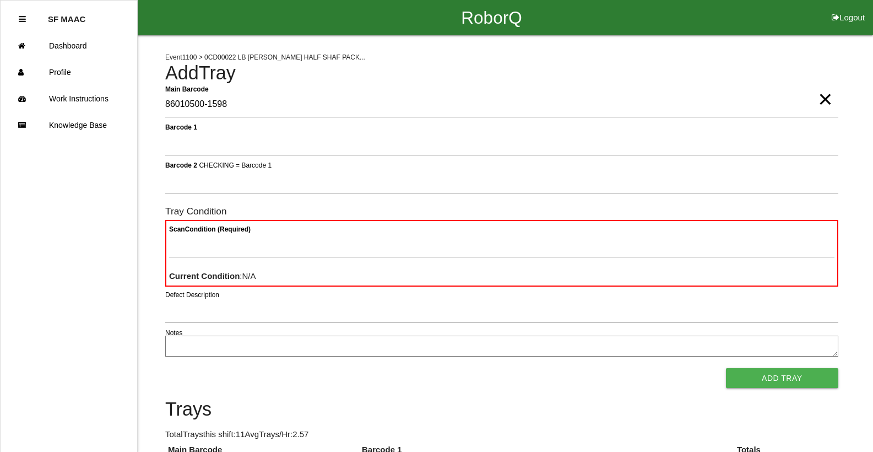
type Barcode "86010500-1598"
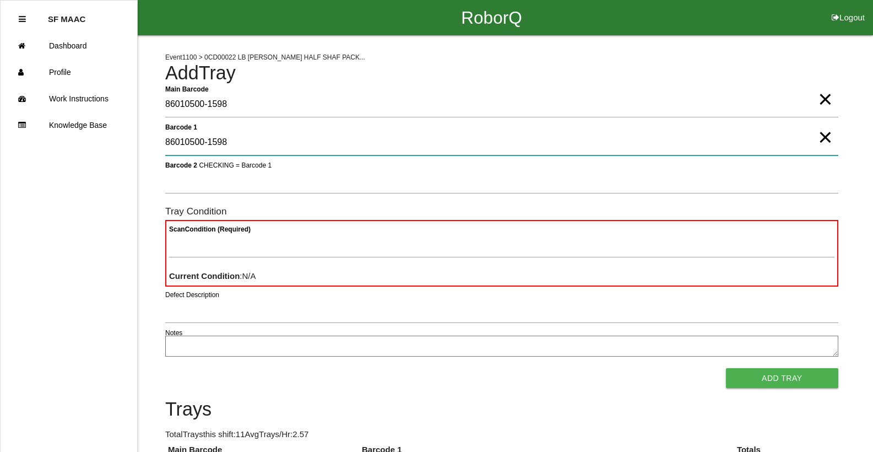
type 1 "86010500-1598"
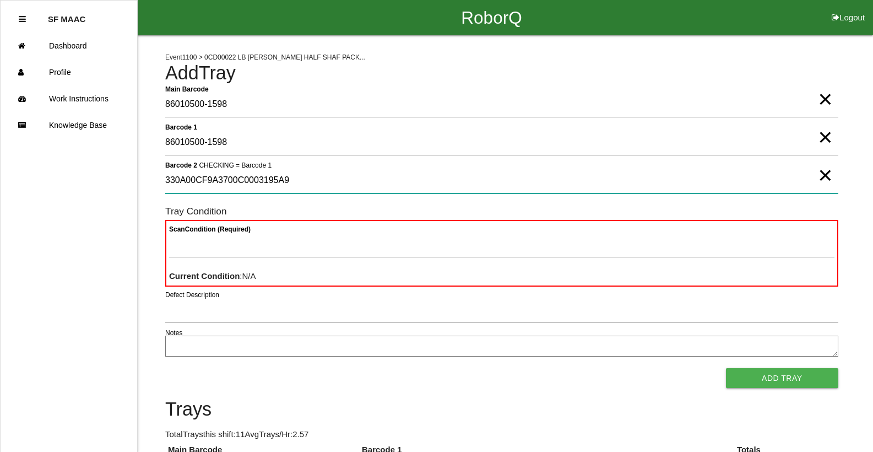
type 2 "330A00CF9A3700C0003195A9"
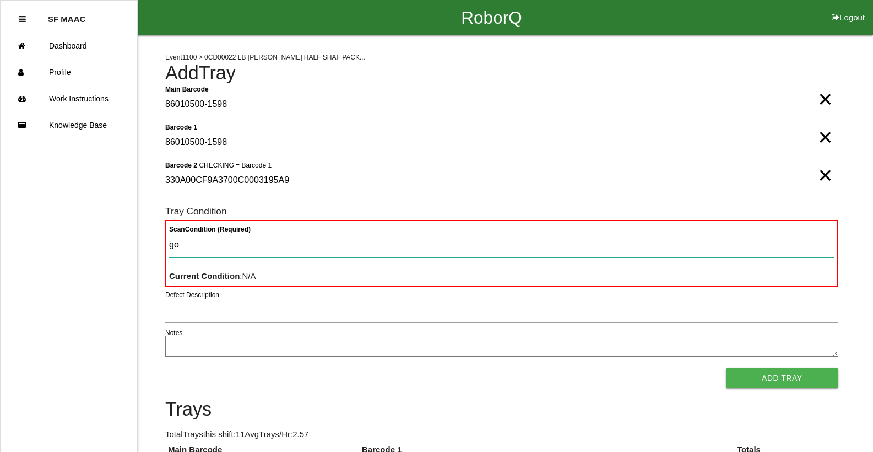
type Condition "goo"
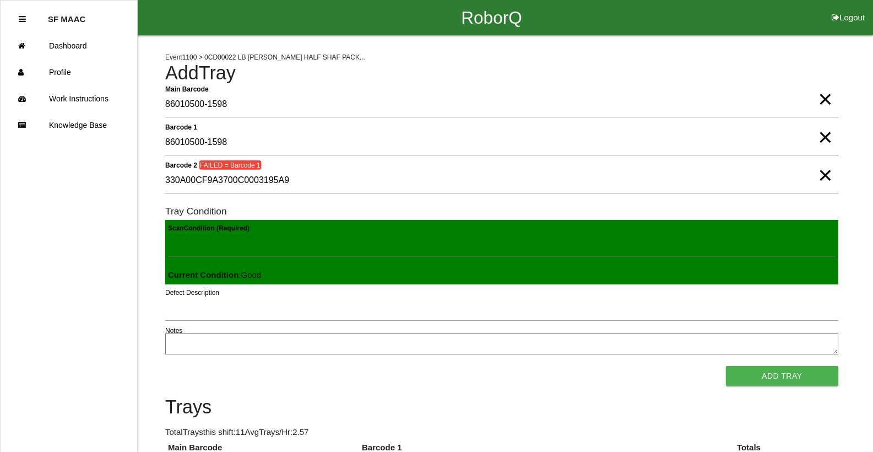
click at [726, 366] on button "Add Tray" at bounding box center [782, 376] width 112 height 20
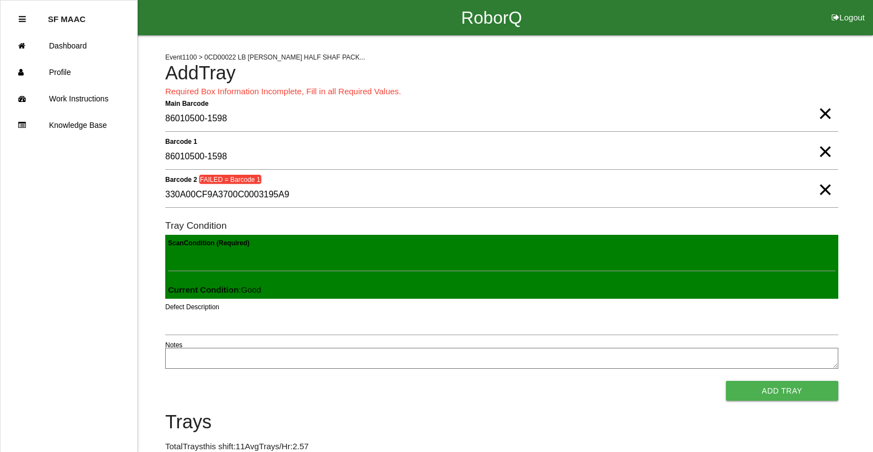
click at [828, 190] on span "×" at bounding box center [825, 179] width 14 height 22
drag, startPoint x: 823, startPoint y: 153, endPoint x: 823, endPoint y: 131, distance: 22.6
click at [823, 152] on span "×" at bounding box center [825, 141] width 14 height 22
drag, startPoint x: 828, startPoint y: 105, endPoint x: 825, endPoint y: 110, distance: 5.7
click at [828, 109] on span "×" at bounding box center [825, 102] width 14 height 22
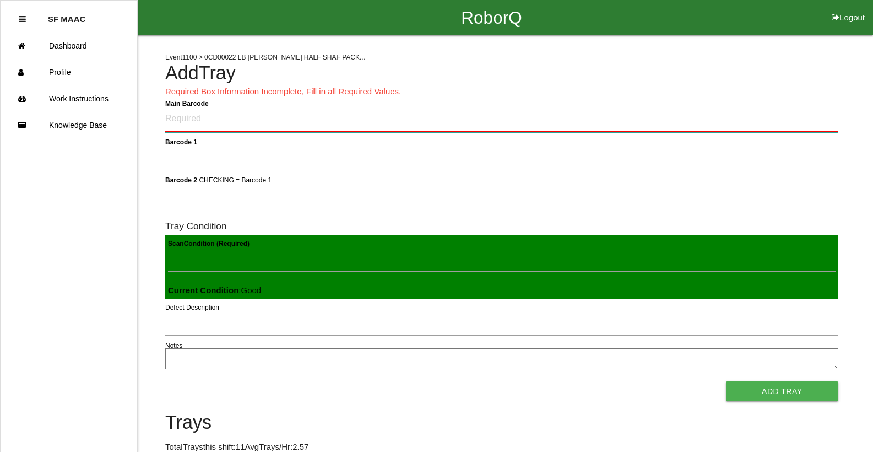
click at [746, 120] on Barcode "Main Barcode" at bounding box center [501, 119] width 673 height 26
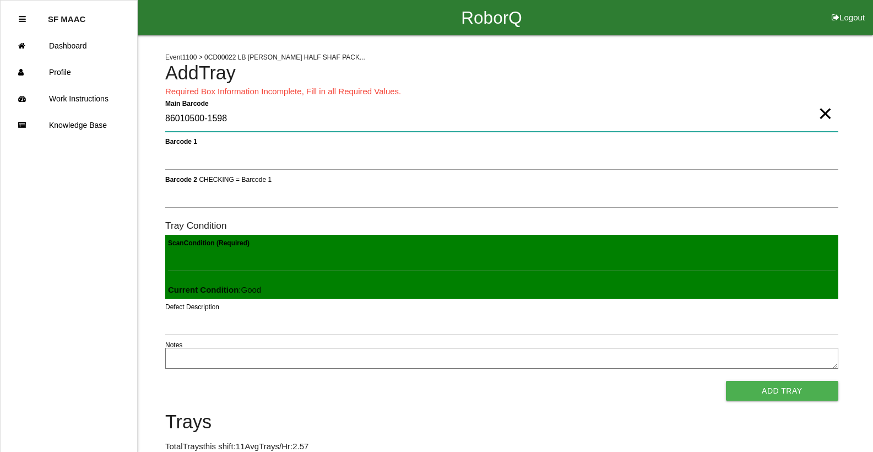
type Barcode "86010500-1598"
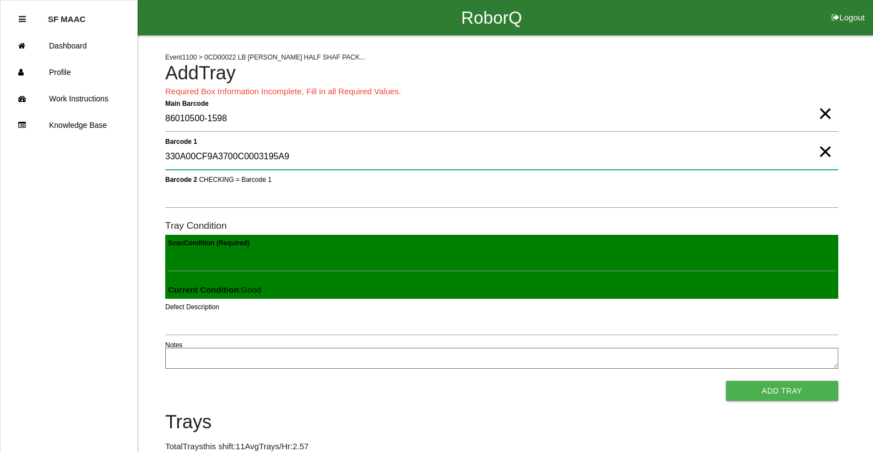
type 1 "330A00CF9A3700C0003195A9"
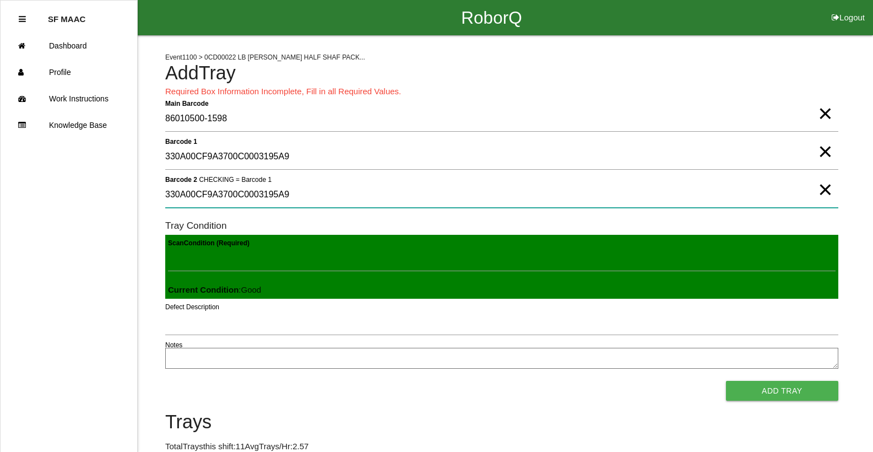
type 2 "330A00CF9A3700C0003195A9"
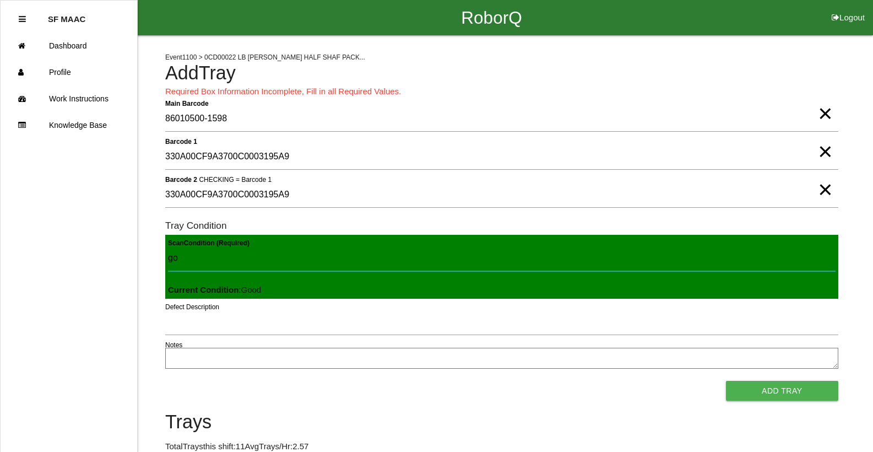
type Condition "goo"
click at [726, 381] on button "Add Tray" at bounding box center [782, 391] width 112 height 20
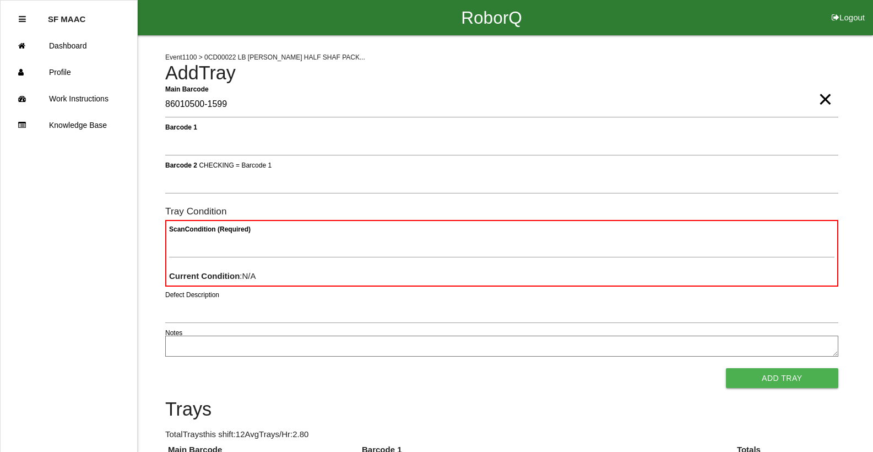
type Barcode "86010500-1599"
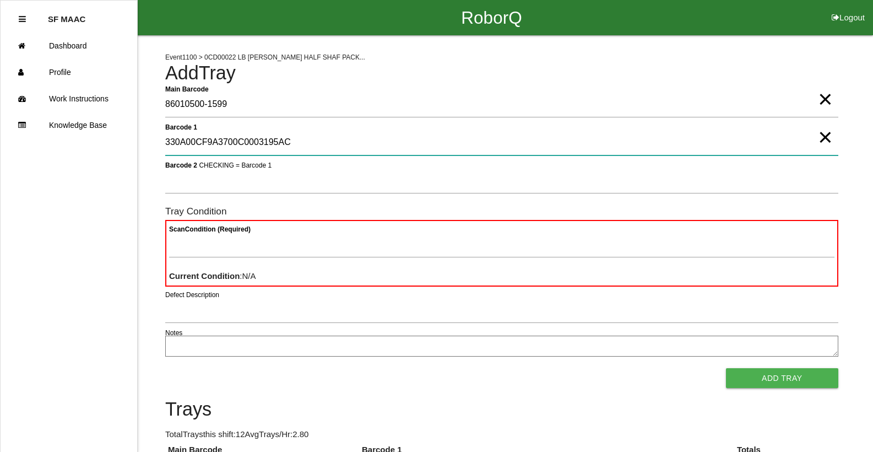
type 1 "330A00CF9A3700C0003195AC"
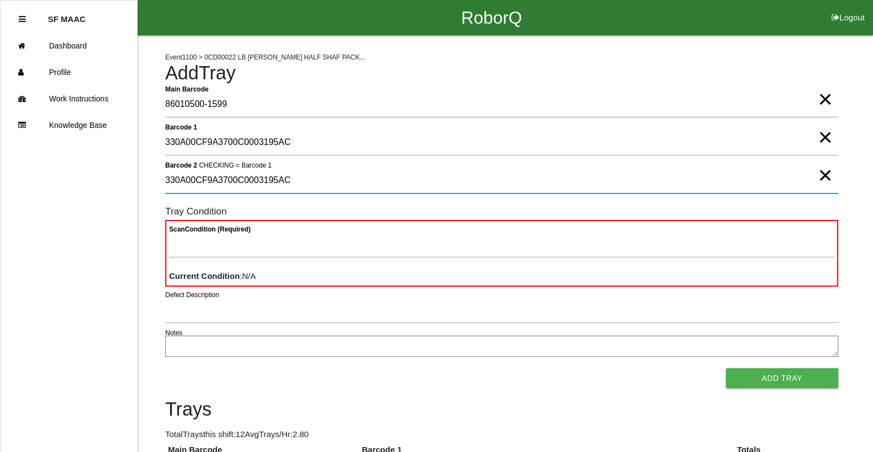
type 2 "330A00CF9A3700C0003195AC"
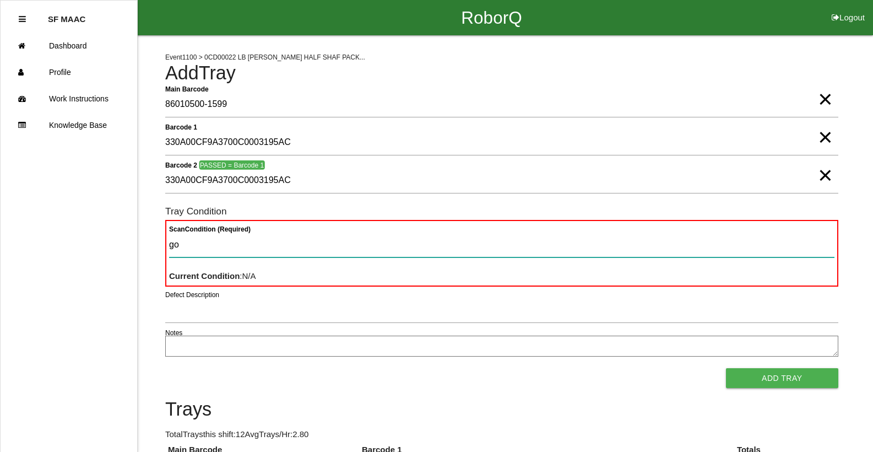
type Condition "goo"
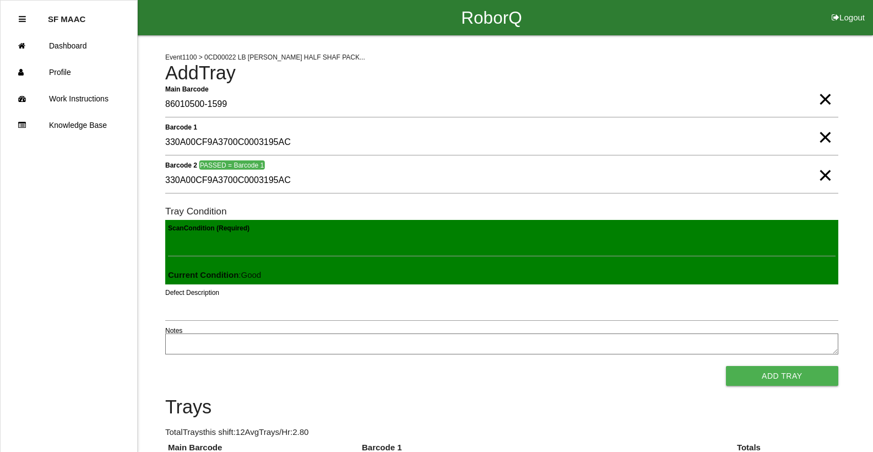
click at [726, 366] on button "Add Tray" at bounding box center [782, 376] width 112 height 20
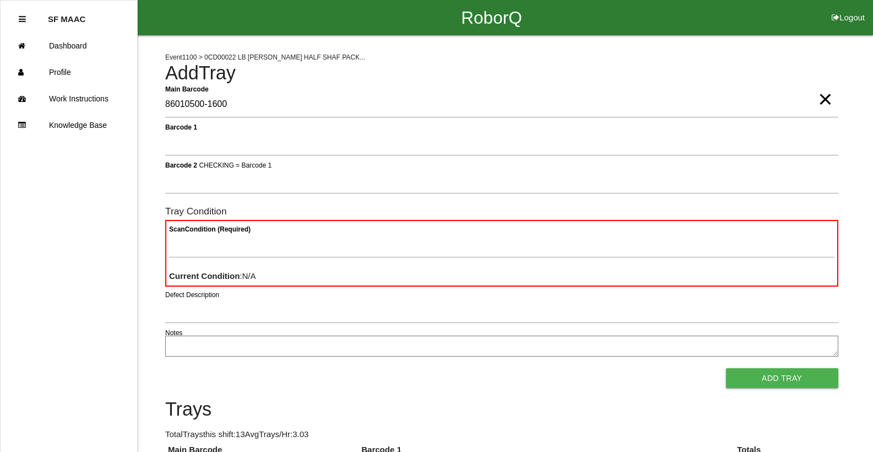
type Barcode "86010500-1600"
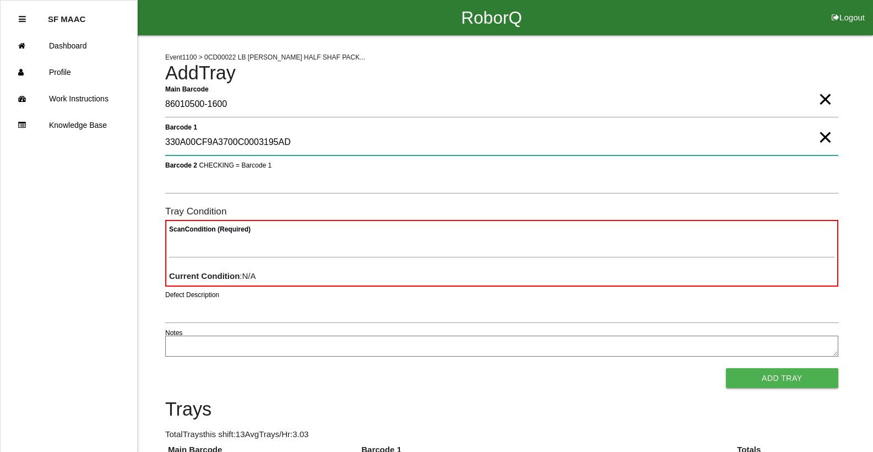
type 1 "330A00CF9A3700C0003195AD"
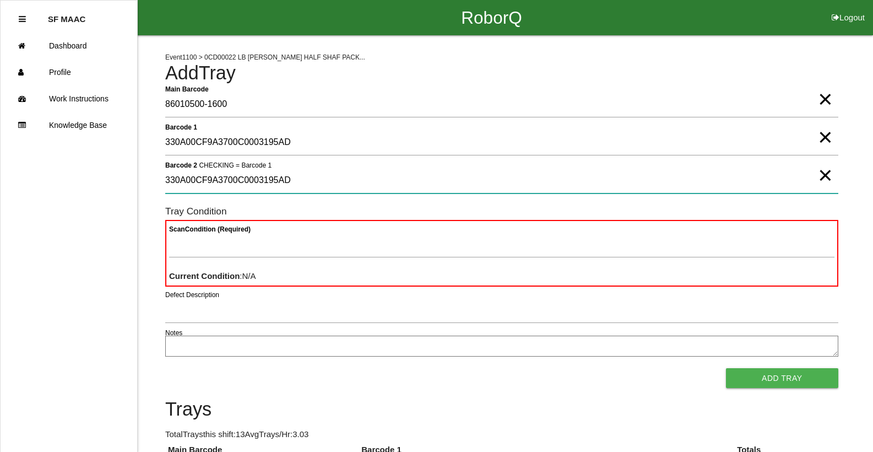
type 2 "330A00CF9A3700C0003195AD"
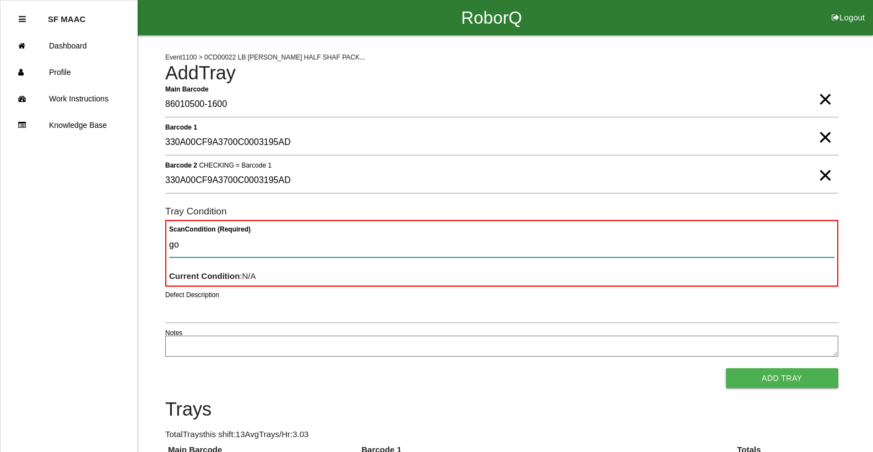
type Condition "goo"
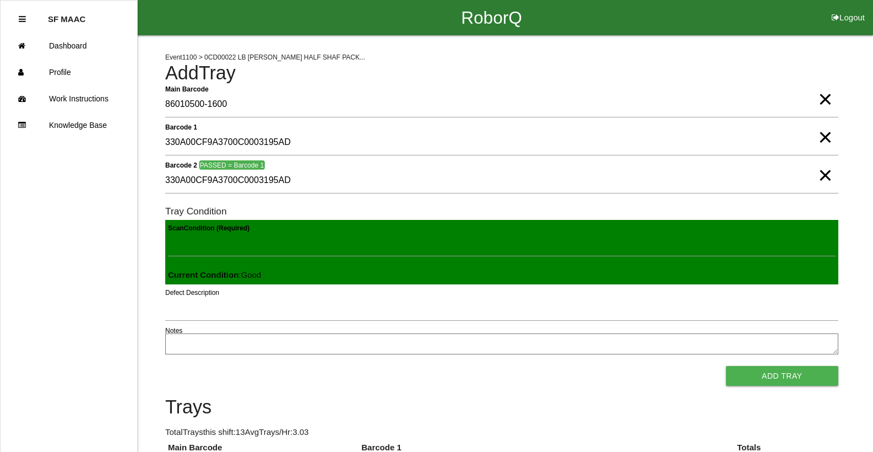
click at [726, 366] on button "Add Tray" at bounding box center [782, 376] width 112 height 20
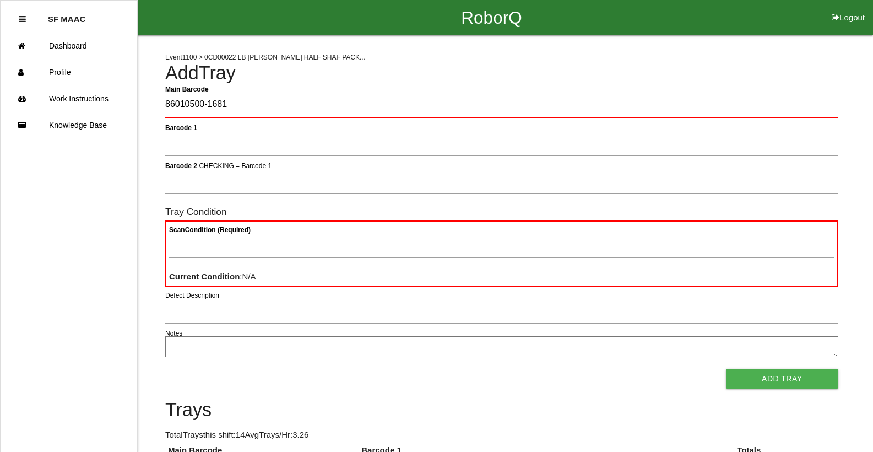
type Barcode "86010500-1681"
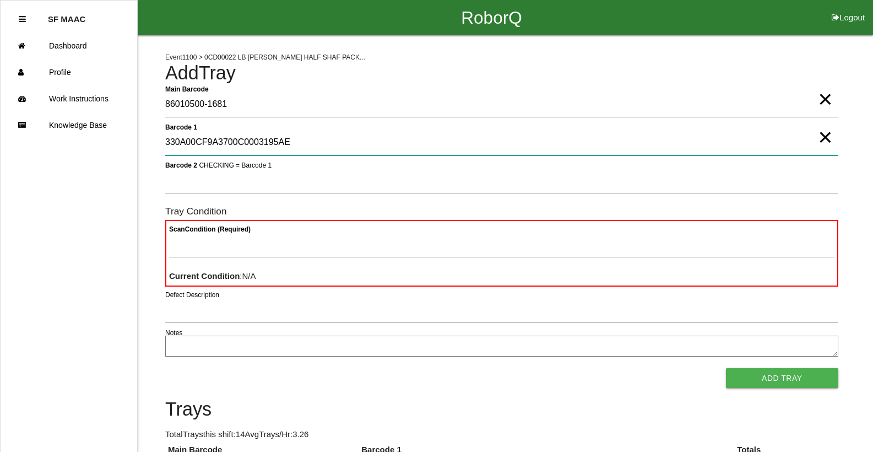
type 1 "330A00CF9A3700C0003195AE"
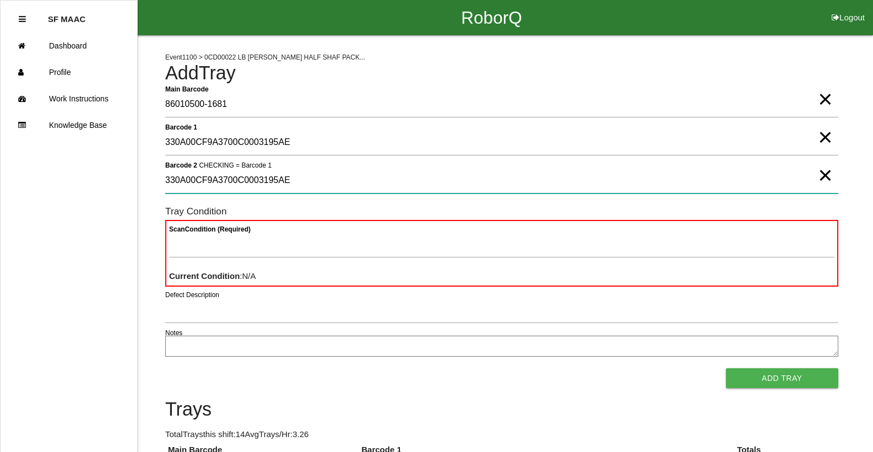
type 2 "330A00CF9A3700C0003195AE"
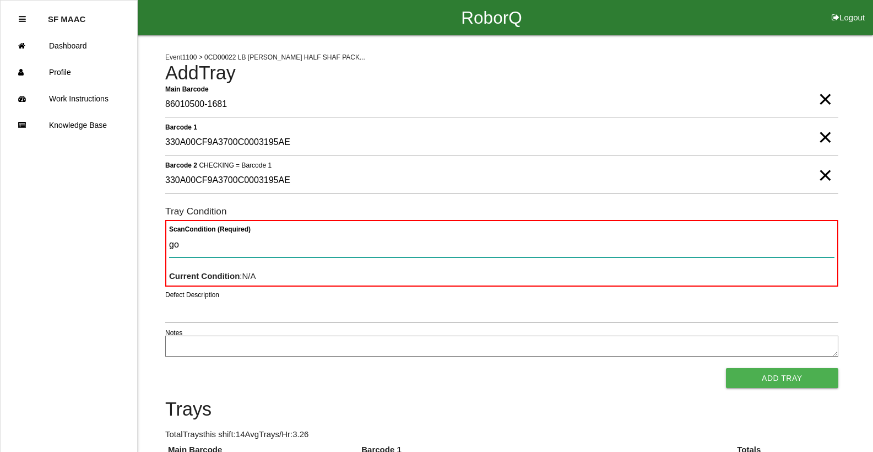
type Condition "goo"
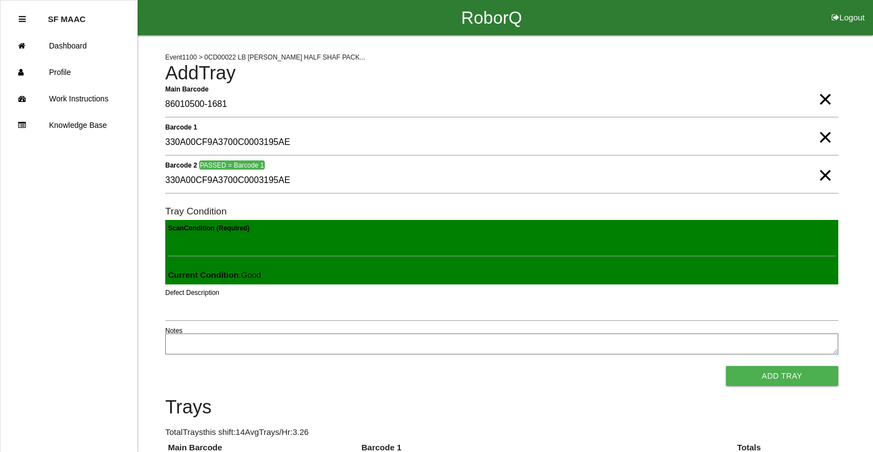
click at [726, 366] on button "Add Tray" at bounding box center [782, 376] width 112 height 20
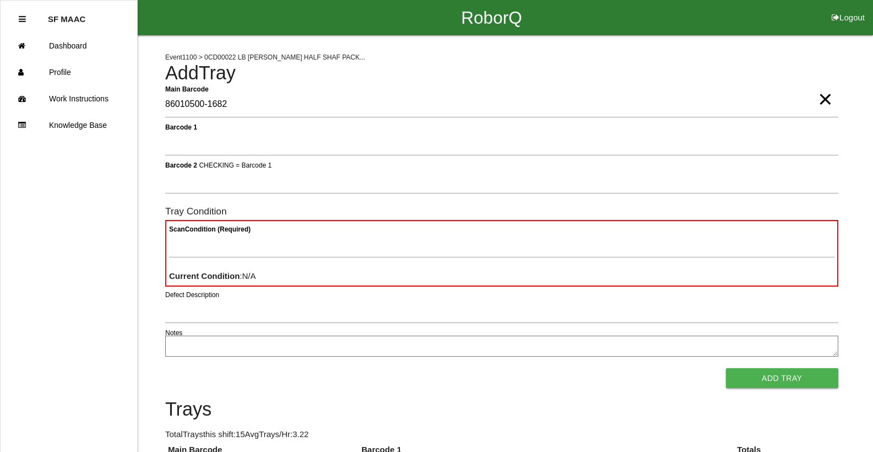
type Barcode "86010500-1682"
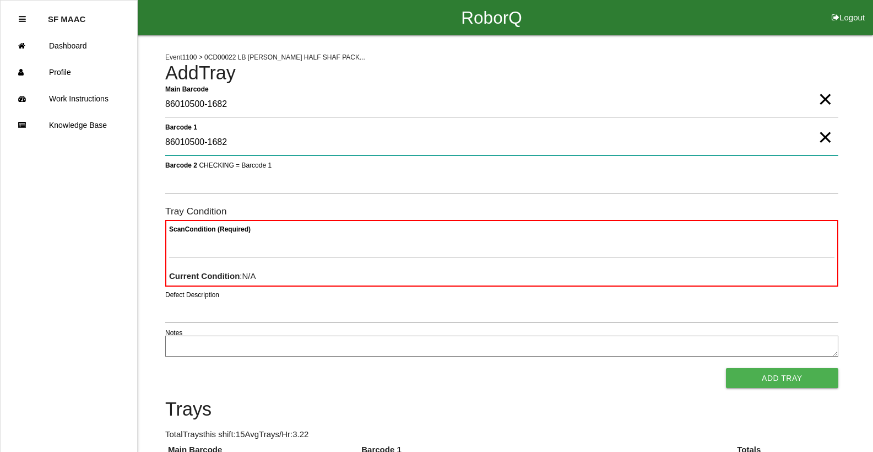
type 1 "86010500-1682"
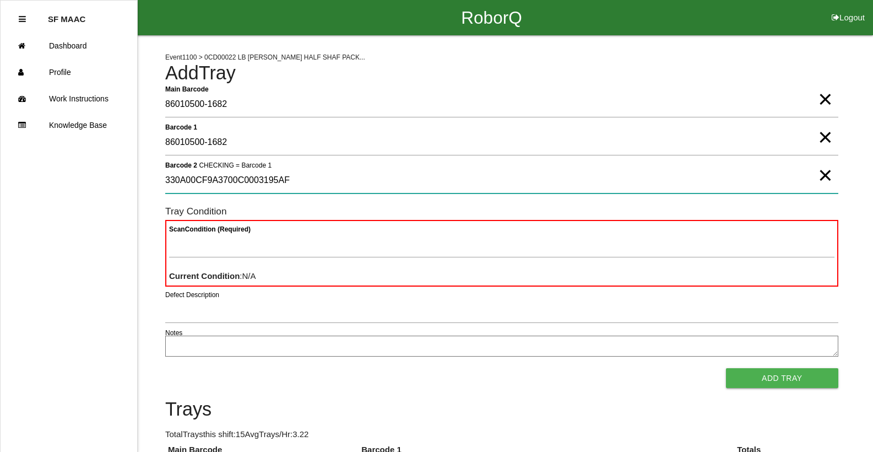
type 2 "330A00CF9A3700C0003195AF"
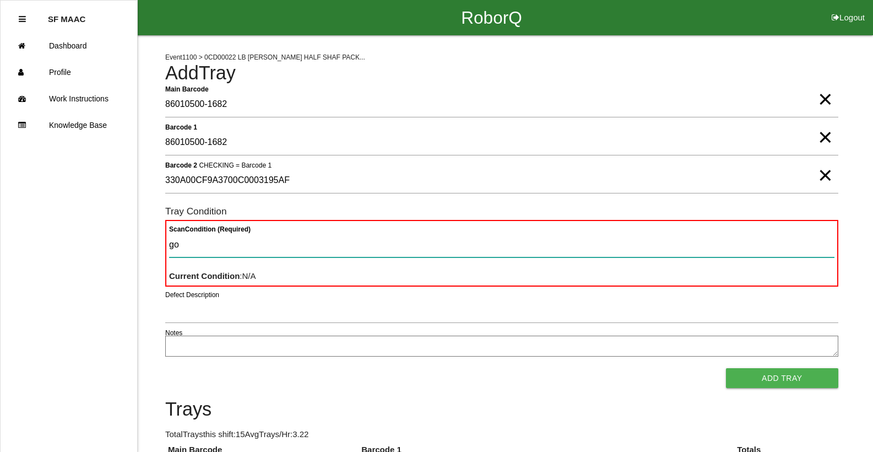
type Condition "goo"
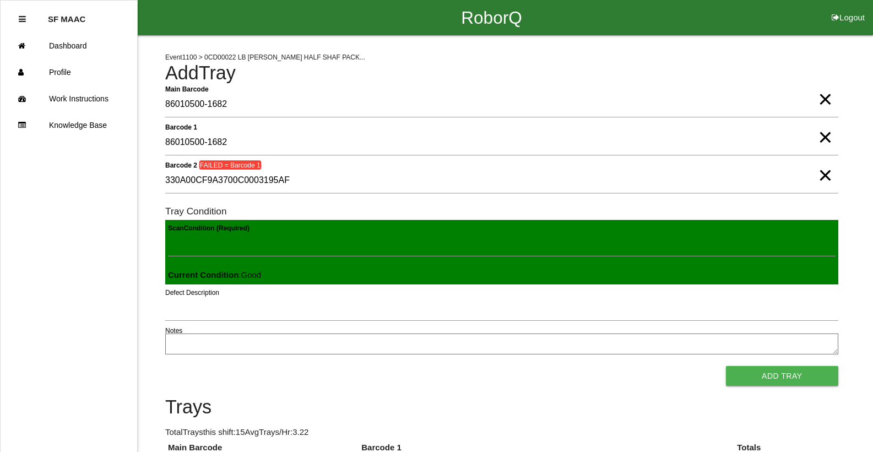
click at [726, 366] on button "Add Tray" at bounding box center [782, 376] width 112 height 20
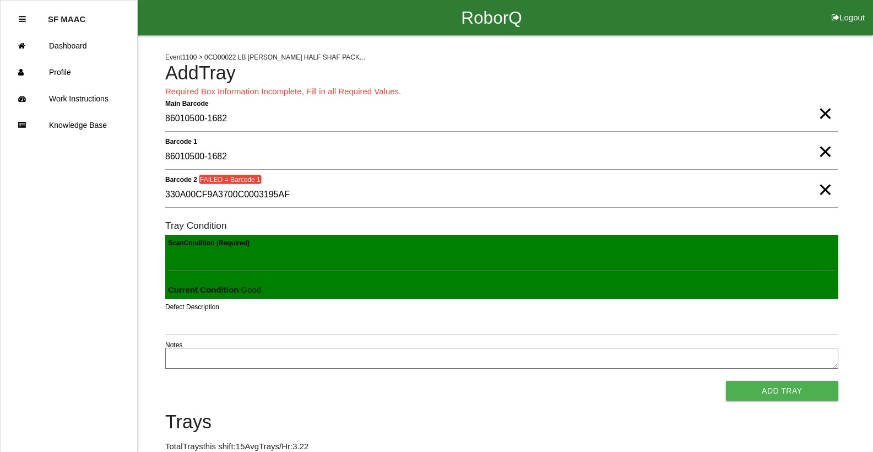
click at [829, 190] on span "×" at bounding box center [825, 179] width 14 height 22
drag, startPoint x: 832, startPoint y: 155, endPoint x: 813, endPoint y: 132, distance: 29.4
click at [831, 152] on span "×" at bounding box center [825, 141] width 14 height 22
click at [824, 114] on span "×" at bounding box center [825, 102] width 14 height 22
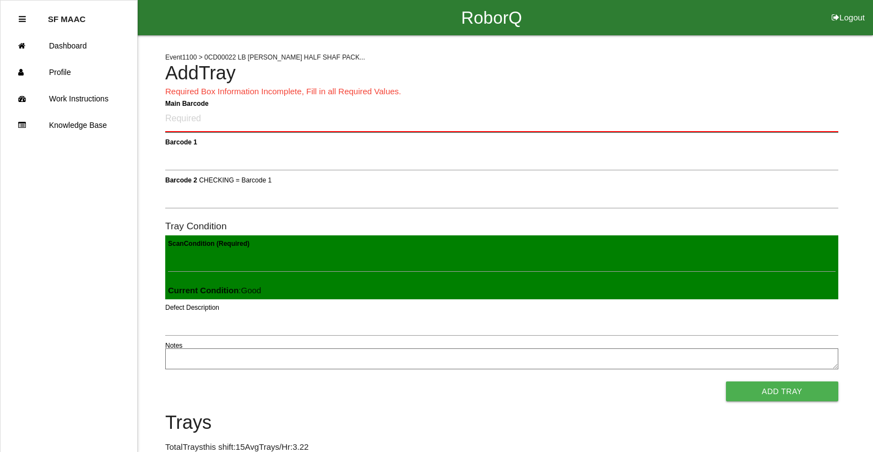
click at [798, 115] on Barcode "Main Barcode" at bounding box center [501, 119] width 673 height 26
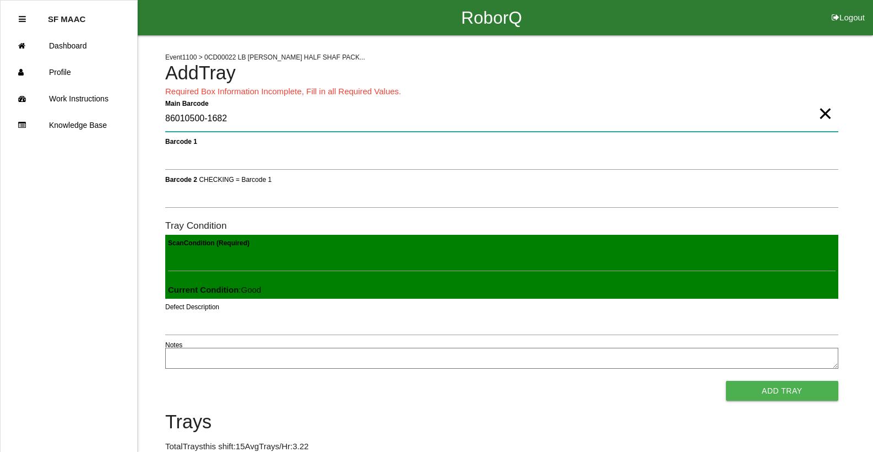
type Barcode "86010500-1682"
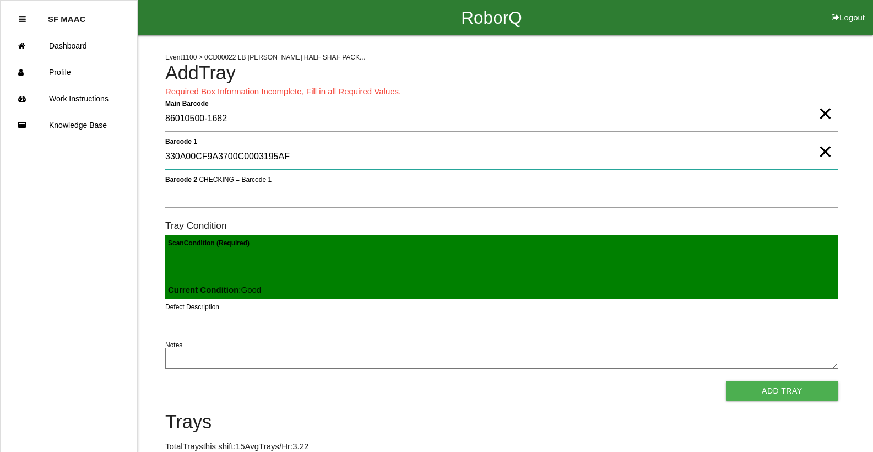
type 1 "330A00CF9A3700C0003195AF"
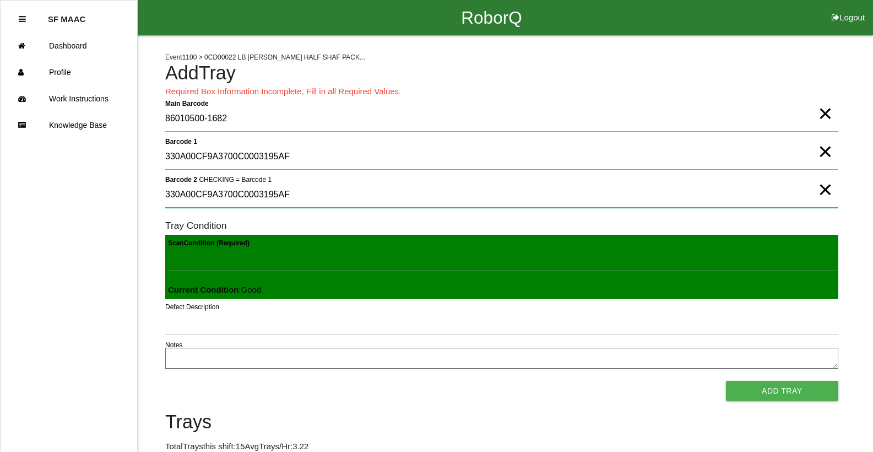
type 2 "330A00CF9A3700C0003195AF"
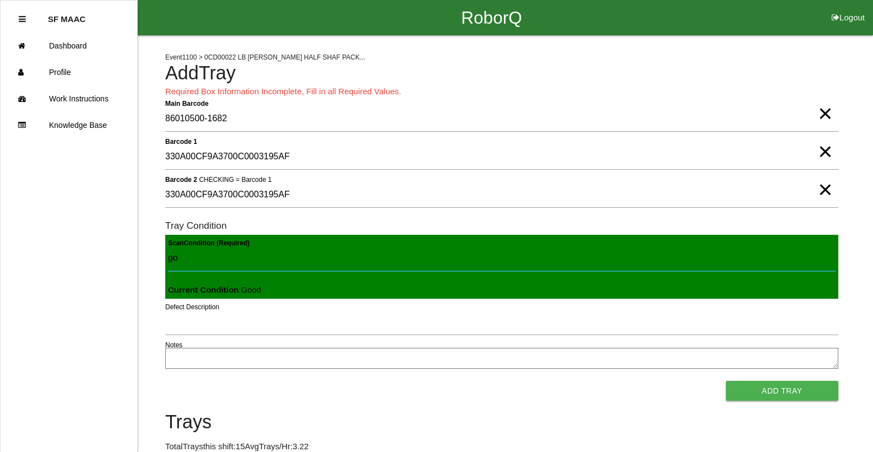
type Condition "goo"
click at [726, 381] on button "Add Tray" at bounding box center [782, 391] width 112 height 20
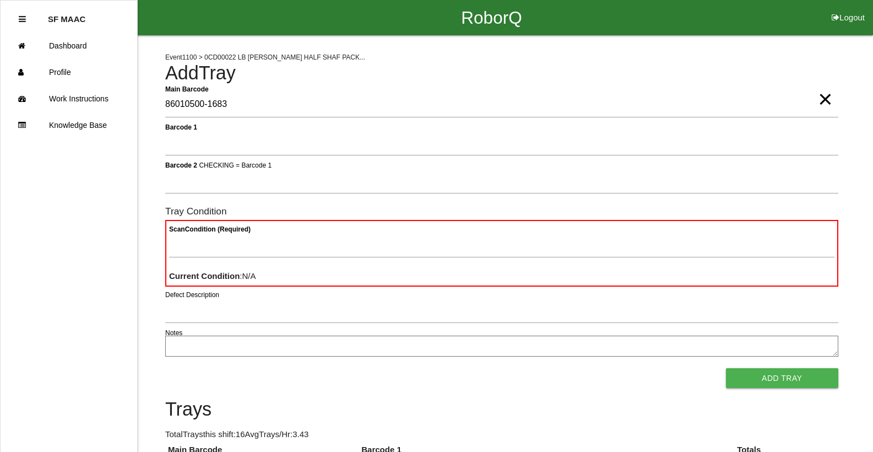
type Barcode "86010500-1683"
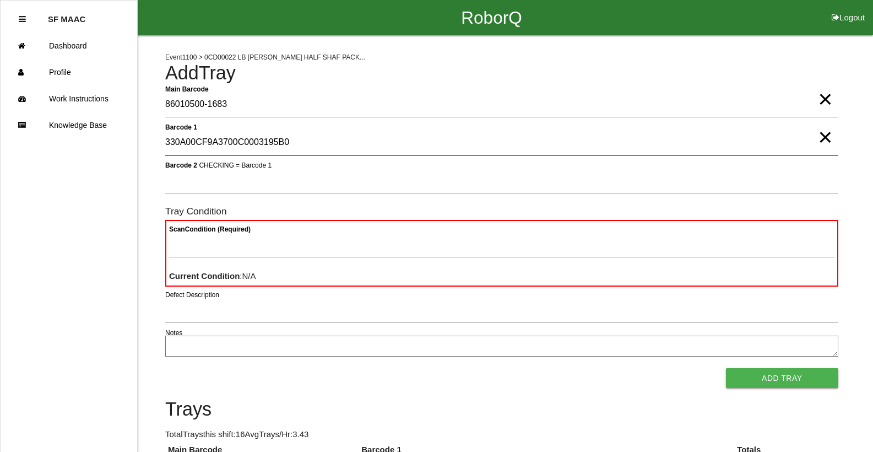
type 1 "330A00CF9A3700C0003195B0"
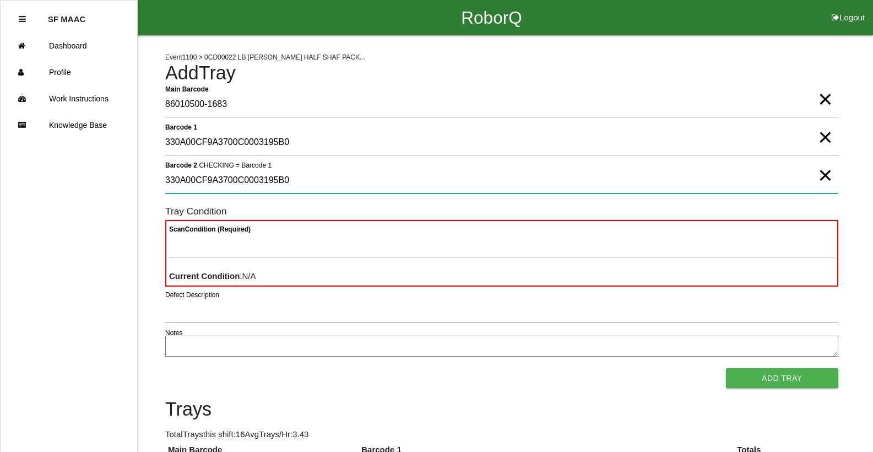
type 2 "330A00CF9A3700C0003195B0"
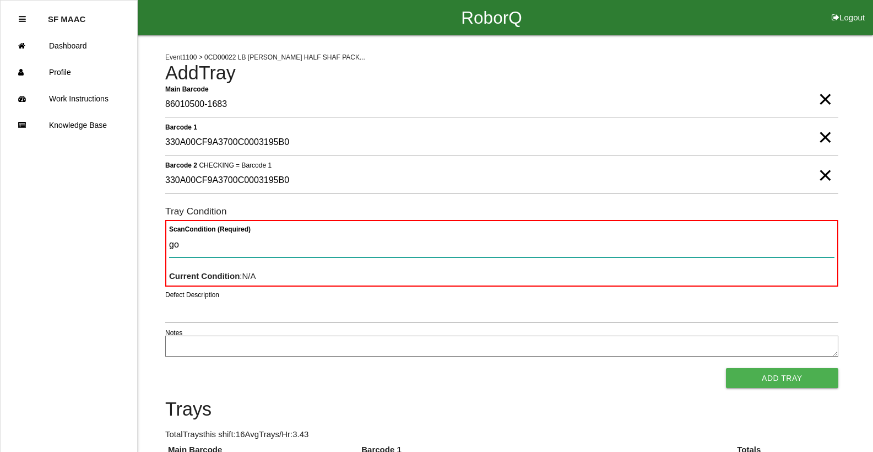
type Condition "goo"
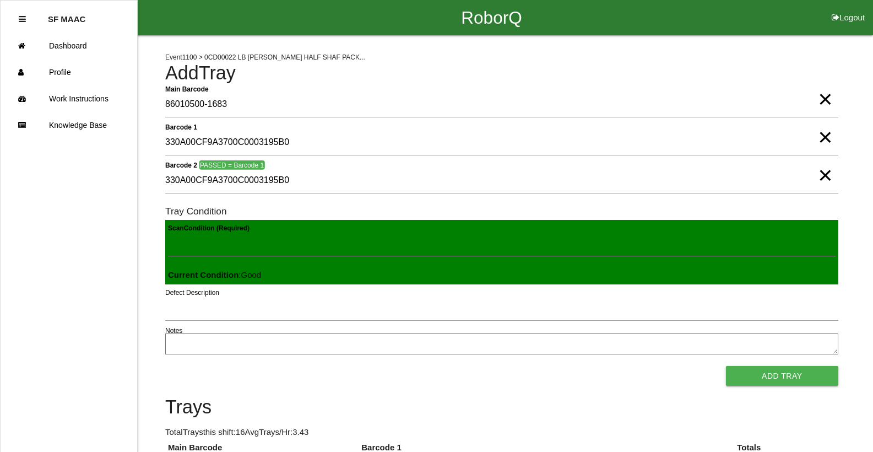
click at [726, 366] on button "Add Tray" at bounding box center [782, 376] width 112 height 20
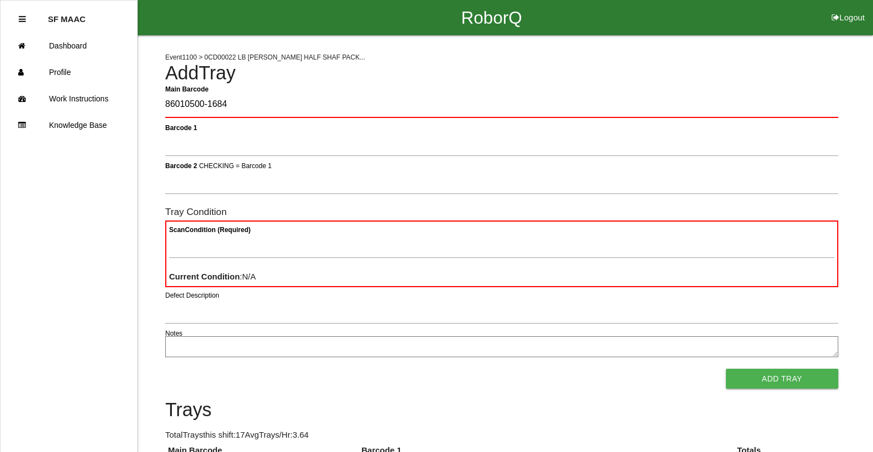
type Barcode "86010500-1684"
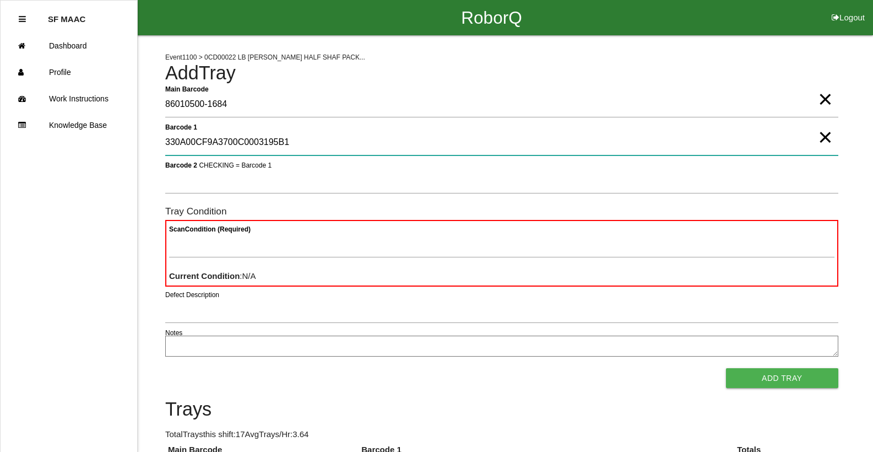
type 1 "330A00CF9A3700C0003195B1"
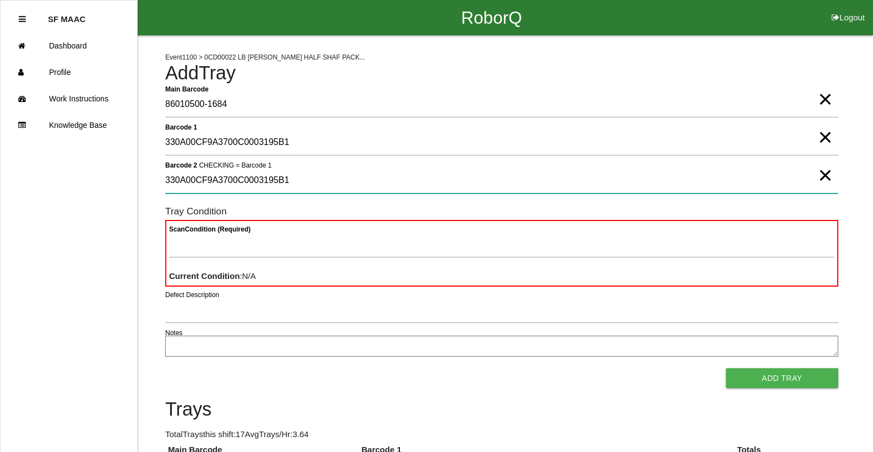
type 2 "330A00CF9A3700C0003195B1"
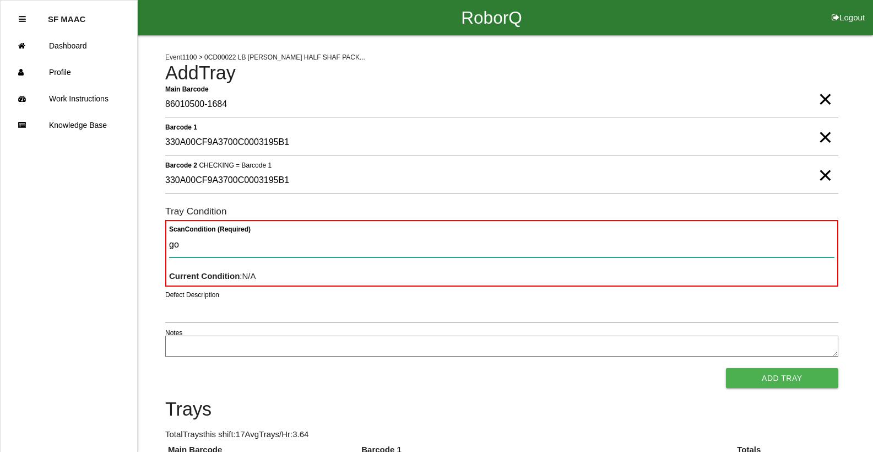
type Condition "goo"
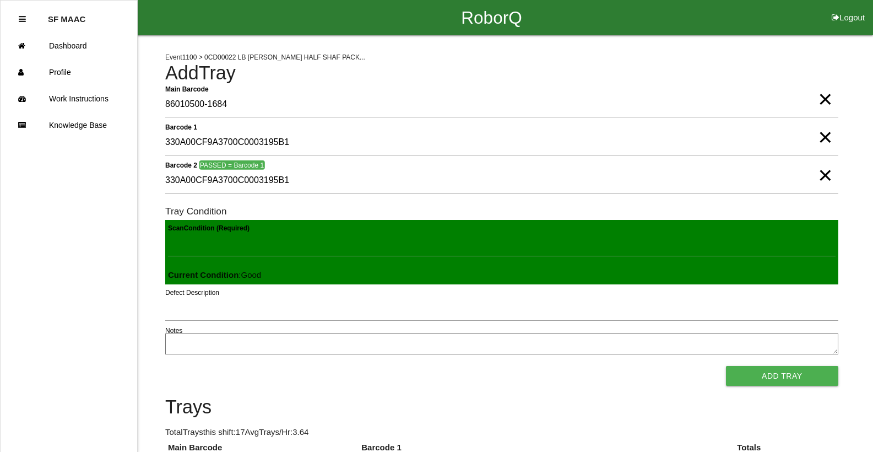
click at [726, 366] on button "Add Tray" at bounding box center [782, 376] width 112 height 20
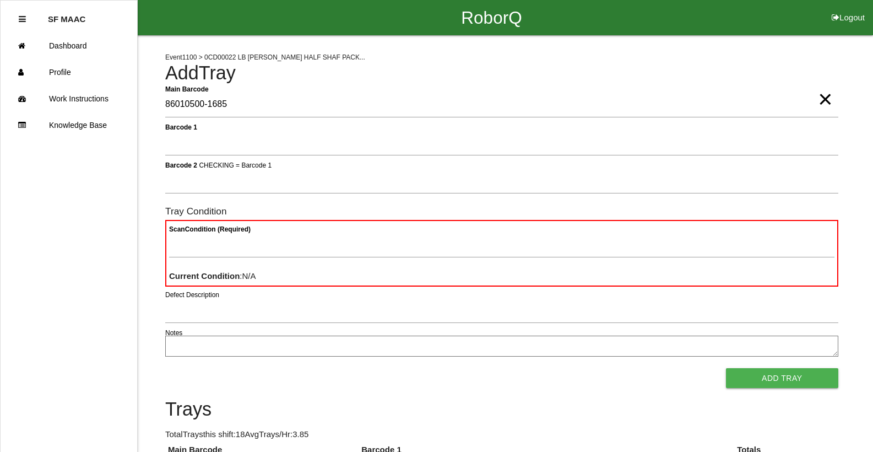
type Barcode "86010500-1685"
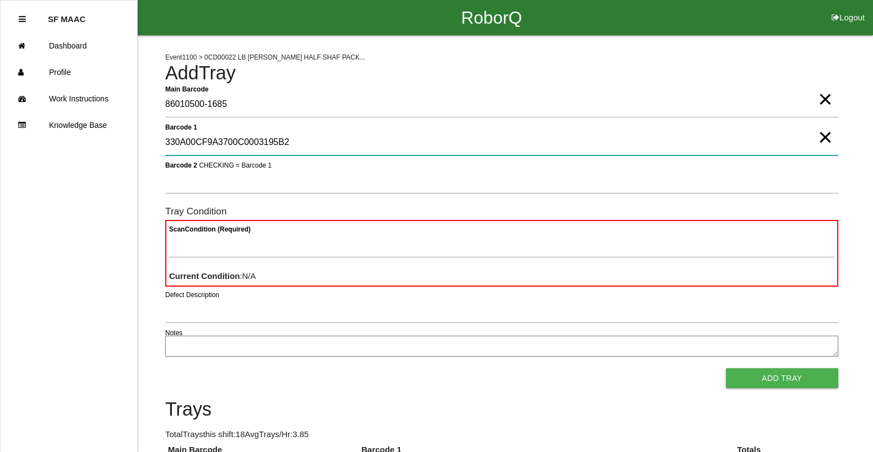
type 1 "330A00CF9A3700C0003195B2"
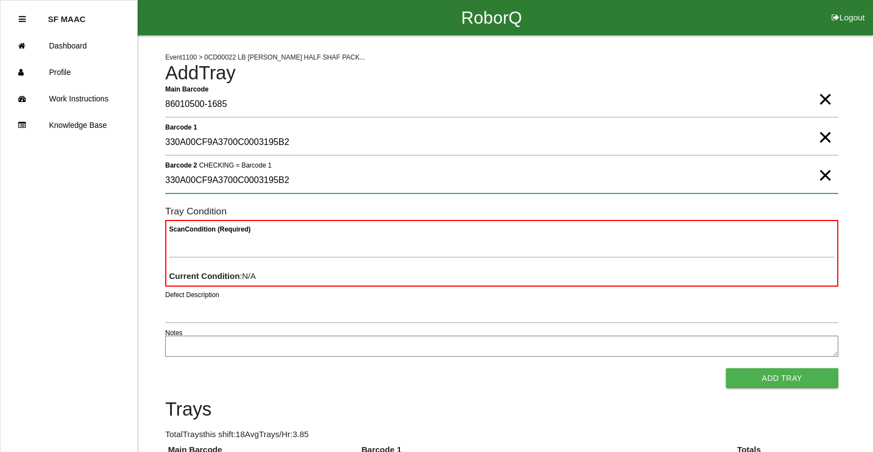
type 2 "330A00CF9A3700C0003195B2"
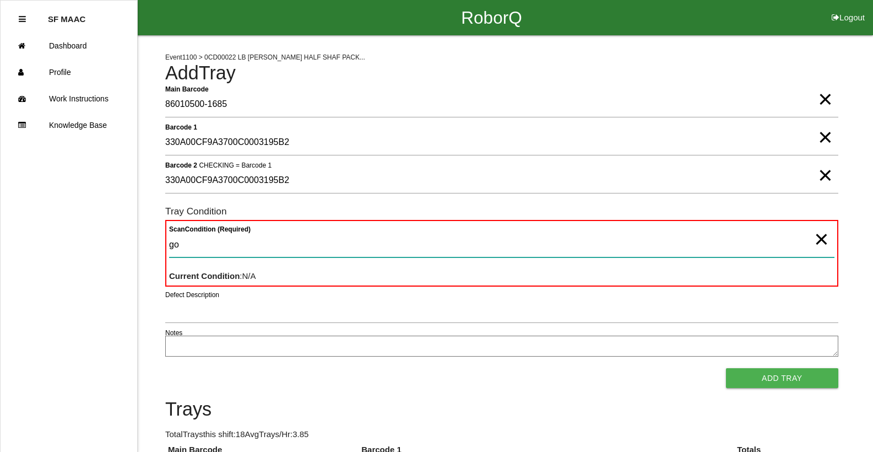
type Condition "goo"
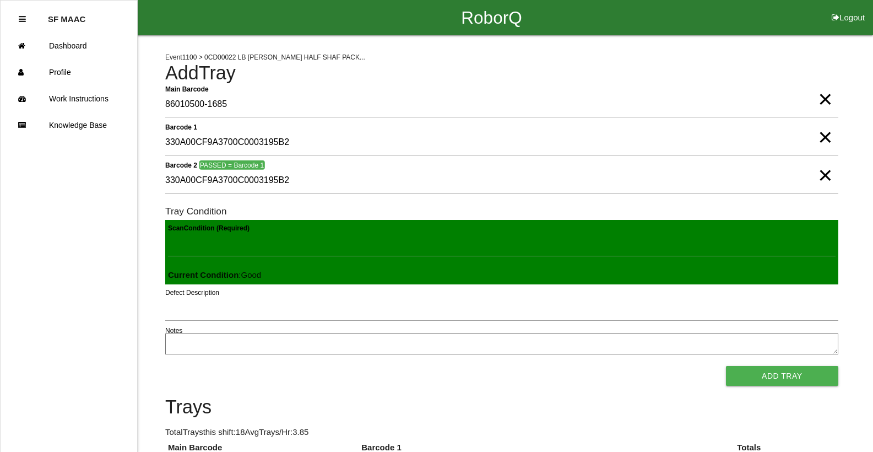
click at [726, 366] on button "Add Tray" at bounding box center [782, 376] width 112 height 20
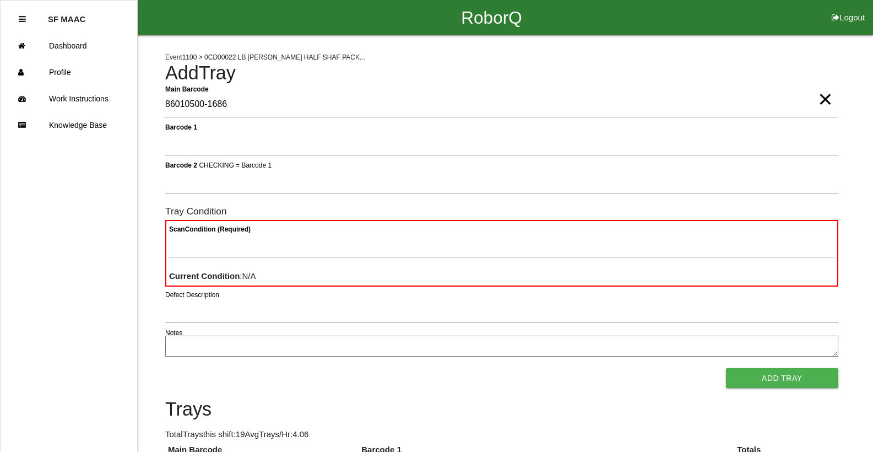
type Barcode "86010500-1686"
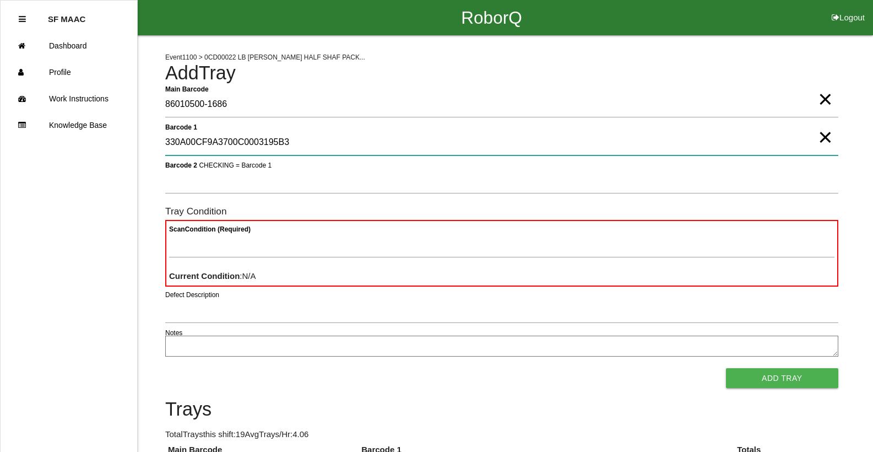
type 1 "330A00CF9A3700C0003195B3"
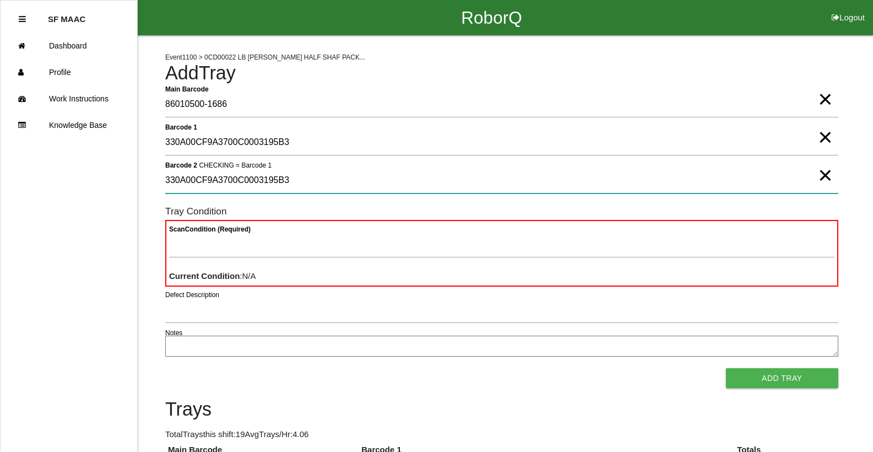
type 2 "330A00CF9A3700C0003195B3"
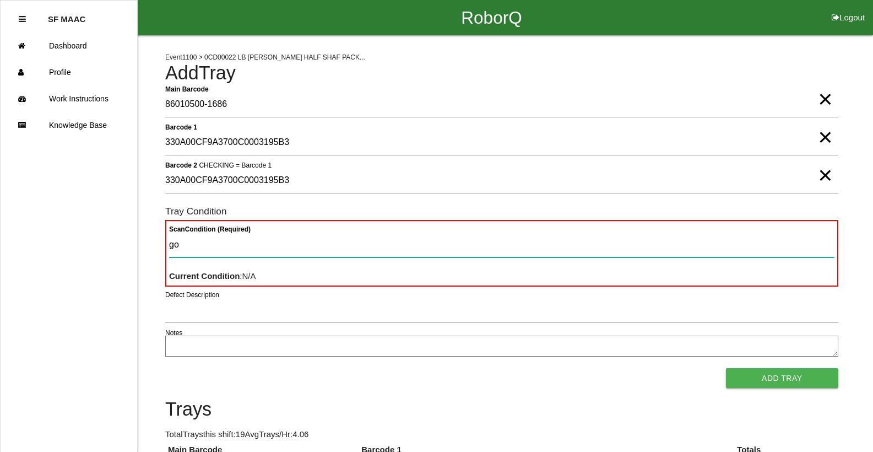
type Condition "goo"
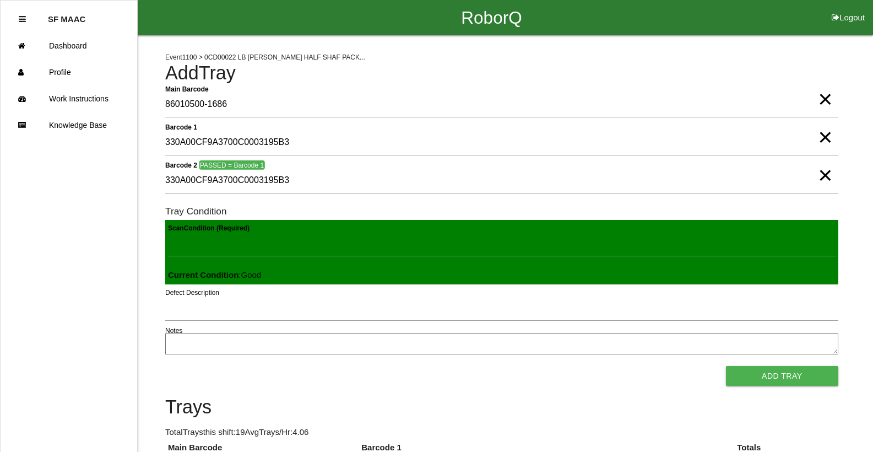
click at [726, 366] on button "Add Tray" at bounding box center [782, 376] width 112 height 20
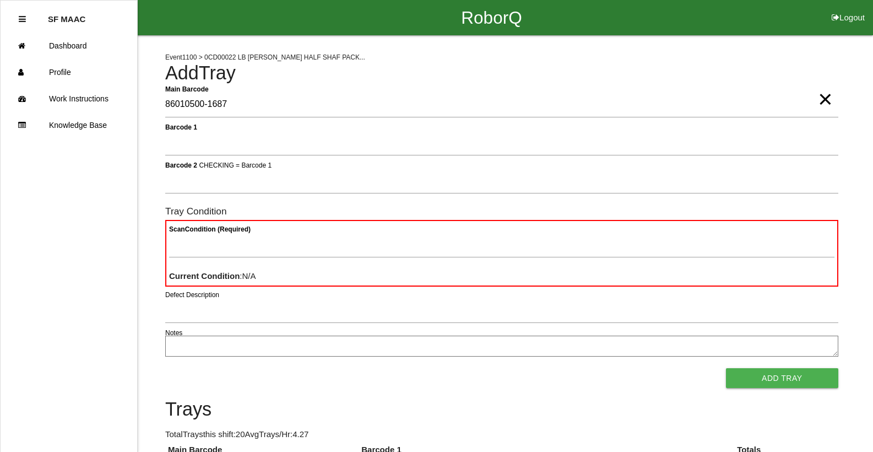
type Barcode "86010500-1687"
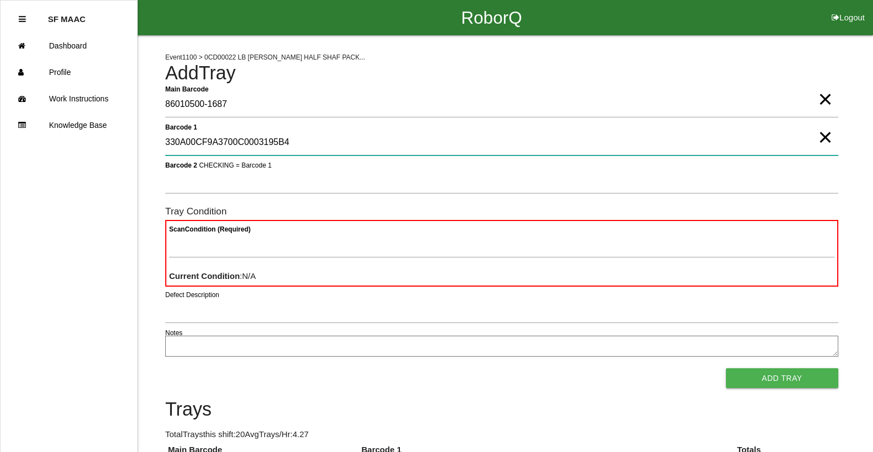
type 1 "330A00CF9A3700C0003195B4"
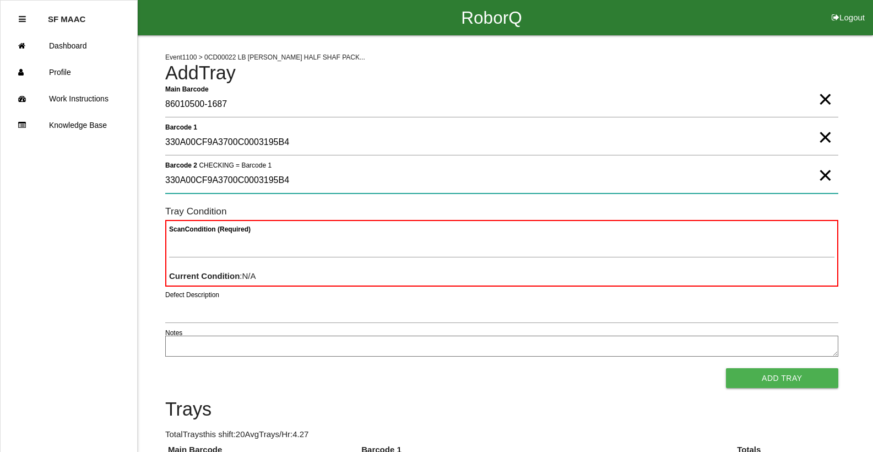
type 2 "330A00CF9A3700C0003195B4"
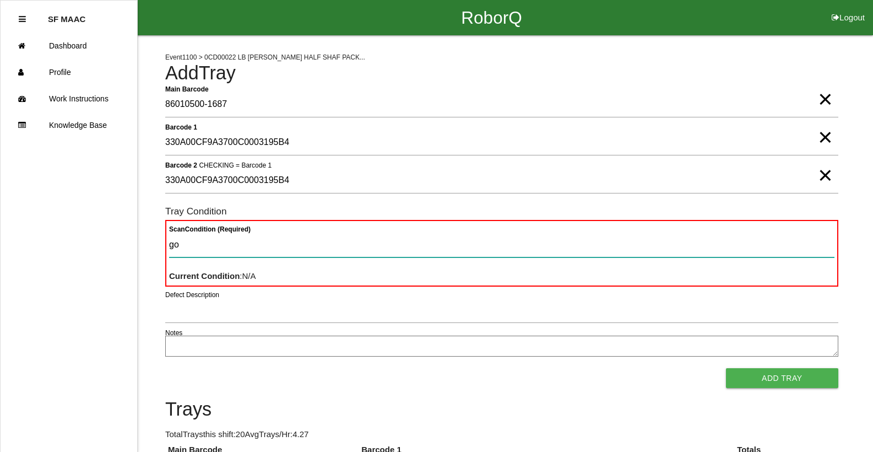
type Condition "goo"
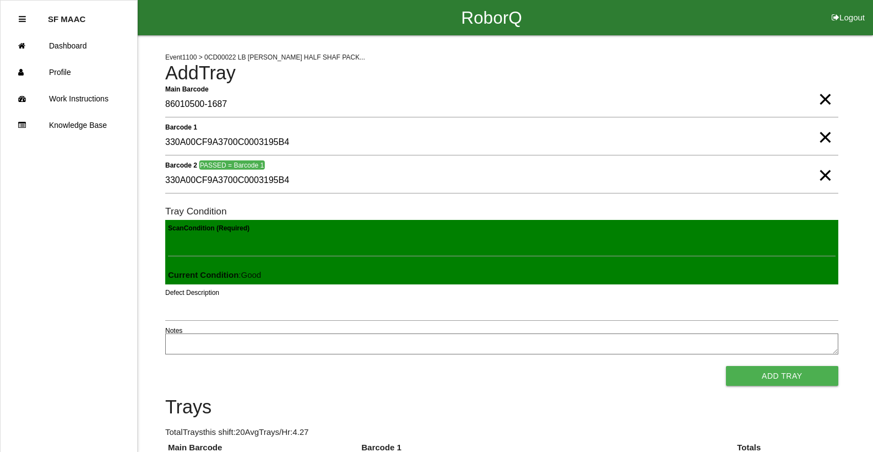
click at [726, 366] on button "Add Tray" at bounding box center [782, 376] width 112 height 20
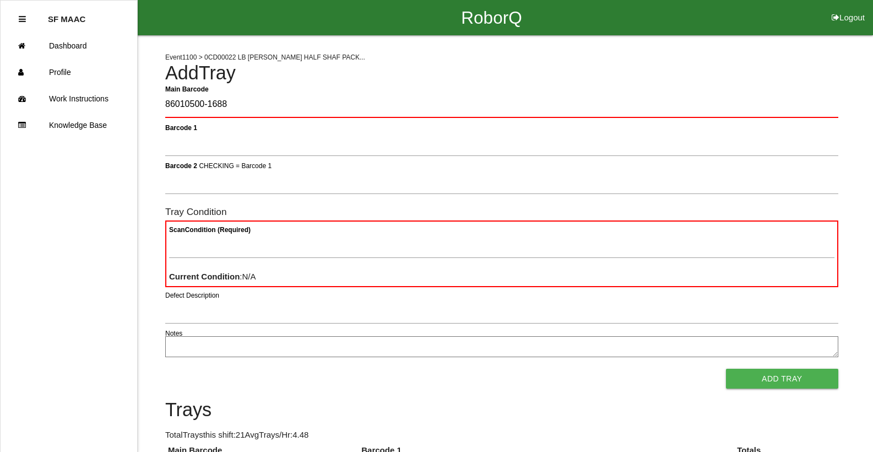
type Barcode "86010500-1688"
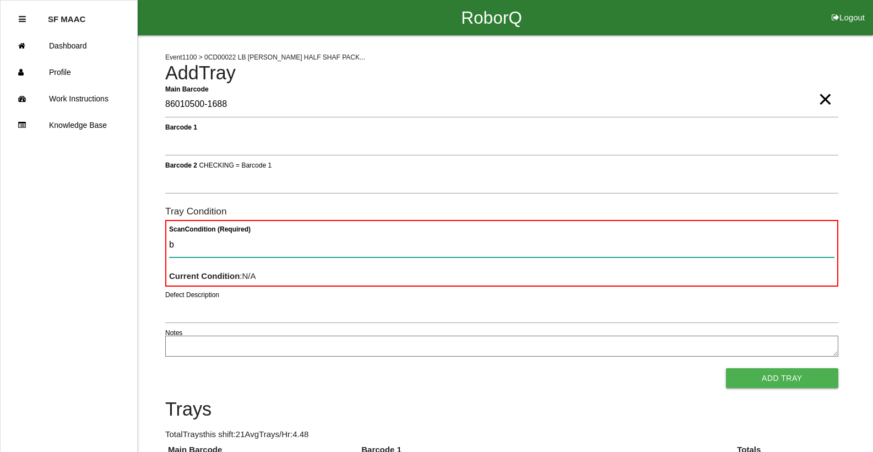
type Condition "ba"
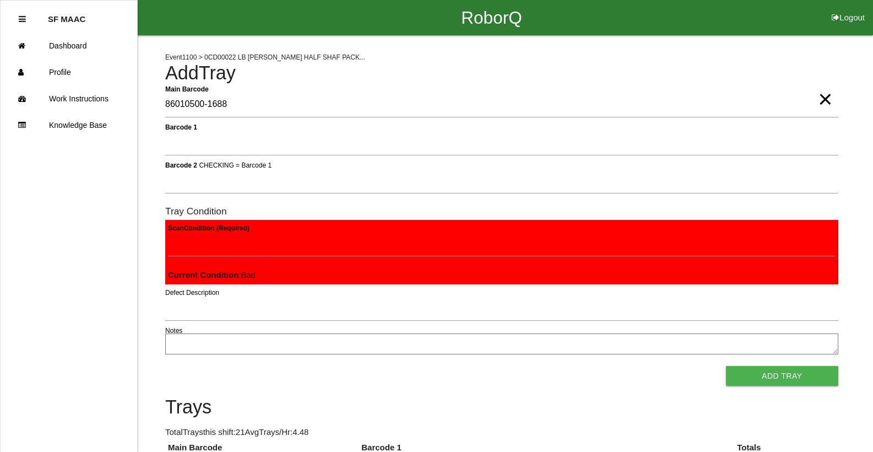
click at [726, 366] on button "Add Tray" at bounding box center [782, 376] width 112 height 20
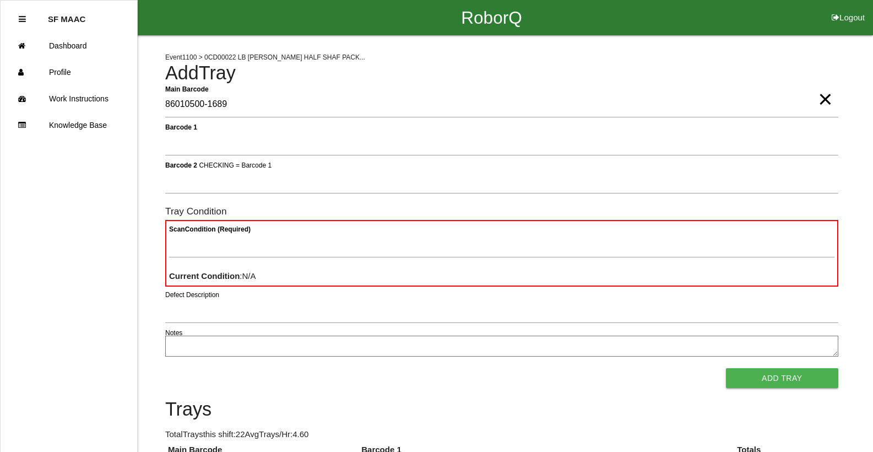
type Barcode "86010500-1689"
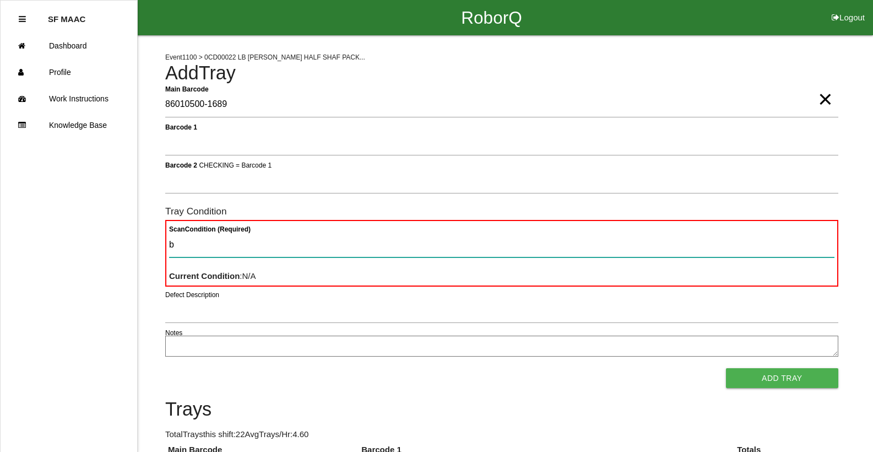
type Condition "ba"
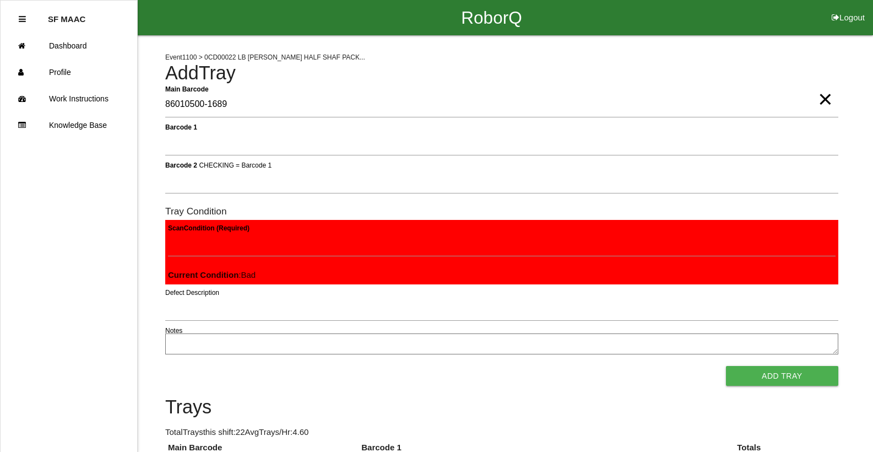
click at [726, 366] on button "Add Tray" at bounding box center [782, 376] width 112 height 20
